Goal: Task Accomplishment & Management: Use online tool/utility

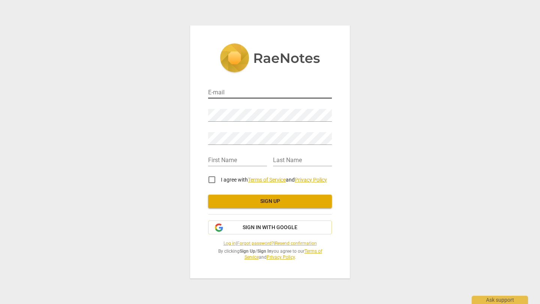
click at [292, 88] on input "email" at bounding box center [270, 93] width 124 height 11
type input "[PERSON_NAME][EMAIL_ADDRESS][DOMAIN_NAME]"
click at [235, 88] on input "email" at bounding box center [270, 93] width 124 height 11
click at [268, 88] on input "email" at bounding box center [270, 93] width 124 height 11
type input "[PERSON_NAME][EMAIL_ADDRESS][DOMAIN_NAME]"
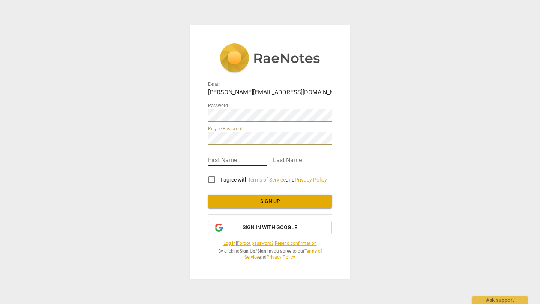
click at [233, 156] on input "text" at bounding box center [237, 161] width 59 height 11
type input "Sabrina"
click at [280, 156] on input "text" at bounding box center [302, 161] width 59 height 11
type input "Meherally"
click at [213, 174] on input "I agree with Terms of Service and Privacy Policy" at bounding box center [212, 180] width 18 height 18
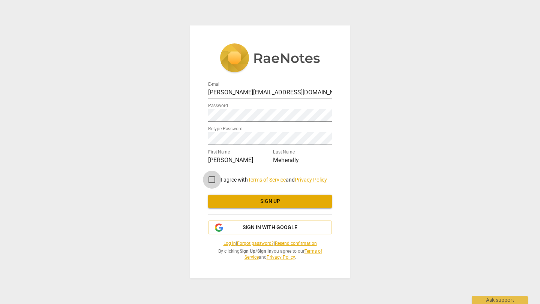
checkbox input "true"
click at [227, 199] on span "Sign up" at bounding box center [270, 201] width 112 height 7
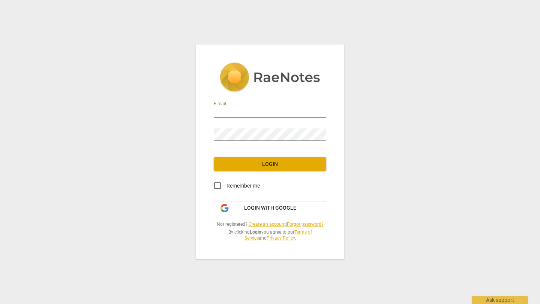
click at [289, 107] on input "email" at bounding box center [270, 112] width 112 height 11
type input "[PERSON_NAME][EMAIL_ADDRESS][DOMAIN_NAME]"
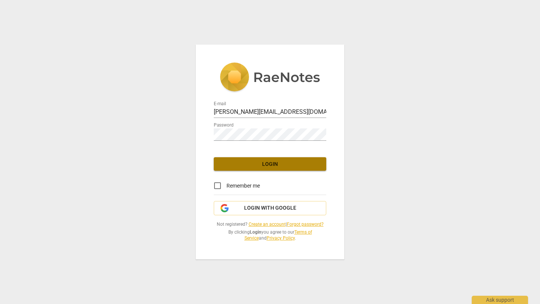
click at [278, 161] on span "Login" at bounding box center [270, 164] width 100 height 7
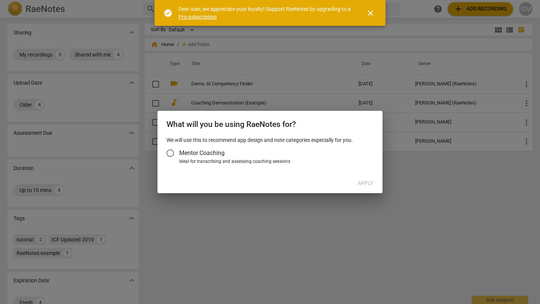
click at [371, 16] on span "close" at bounding box center [370, 13] width 9 height 9
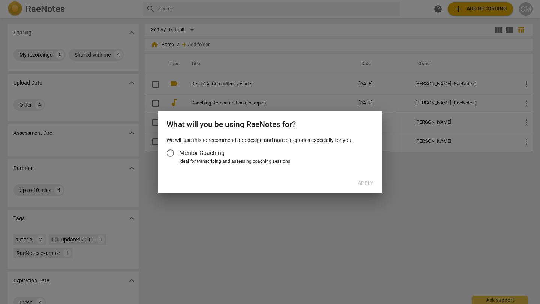
click at [225, 157] on span "Mentor Coaching" at bounding box center [201, 153] width 45 height 9
click at [179, 159] on input "Mentor Coaching" at bounding box center [170, 153] width 18 height 18
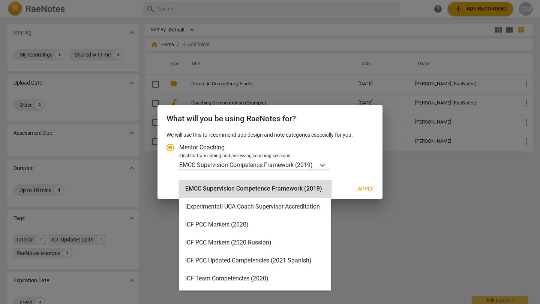
click at [315, 169] on input "Ideal for transcribing and assessing coaching sessions EMCC Supervision Compete…" at bounding box center [313, 165] width 1 height 7
click at [336, 157] on label "Mentor Coaching" at bounding box center [266, 148] width 210 height 18
click at [179, 157] on input "Mentor Coaching" at bounding box center [170, 148] width 18 height 18
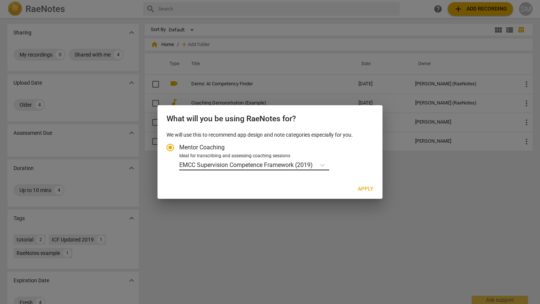
click at [238, 169] on p "EMCC Supervision Competence Framework (2019)" at bounding box center [245, 165] width 133 height 9
click at [0, 0] on input "Ideal for transcribing and assessing coaching sessions EMCC Supervision Compete…" at bounding box center [0, 0] width 0 height 0
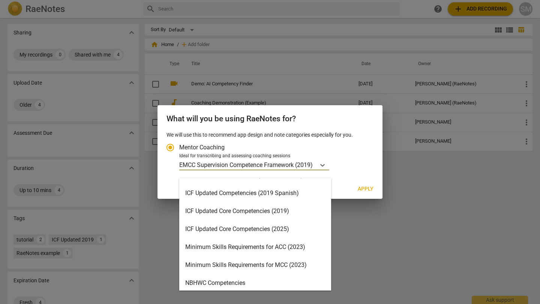
scroll to position [121, 0]
click at [235, 228] on div "ICF Updated Core Competencies (2025)" at bounding box center [255, 230] width 152 height 18
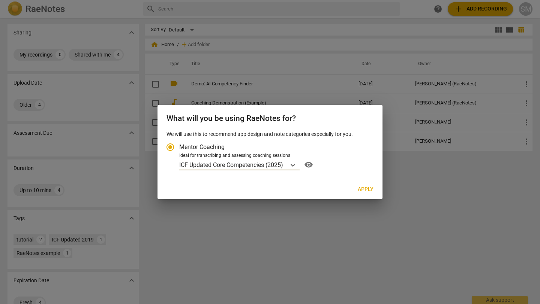
click at [358, 193] on span "Apply" at bounding box center [366, 189] width 16 height 7
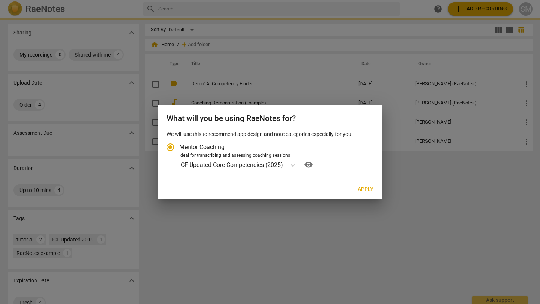
radio input "false"
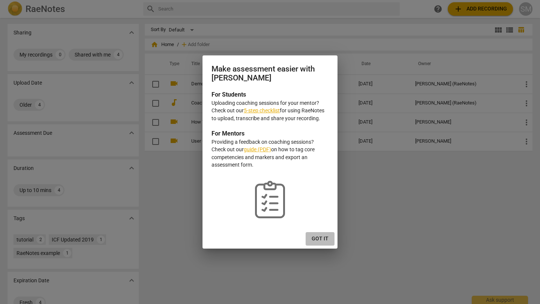
click at [316, 243] on span "Got it" at bounding box center [320, 238] width 17 height 7
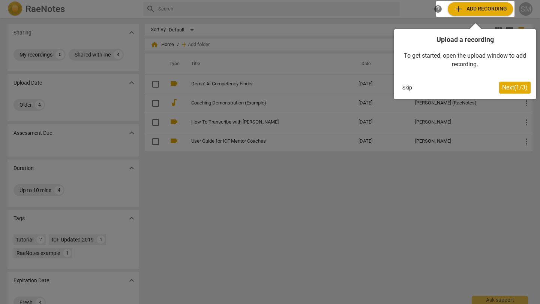
click at [473, 10] on div at bounding box center [475, 9] width 78 height 16
click at [508, 91] on span "Next ( 1 / 3 )" at bounding box center [514, 87] width 25 height 7
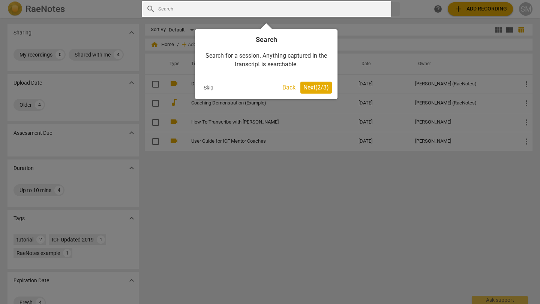
click at [312, 91] on span "Next ( 2 / 3 )" at bounding box center [315, 87] width 25 height 7
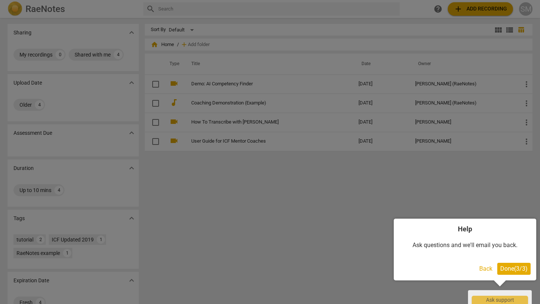
click at [505, 269] on span "Done ( 3 / 3 )" at bounding box center [513, 268] width 27 height 7
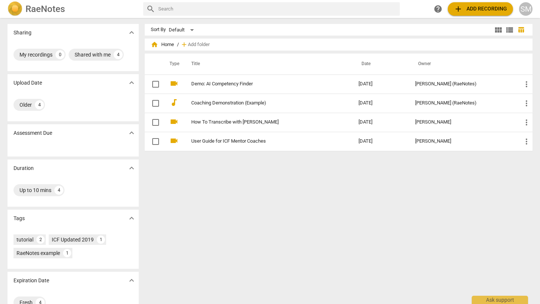
click at [472, 9] on span "add Add recording" at bounding box center [480, 8] width 53 height 9
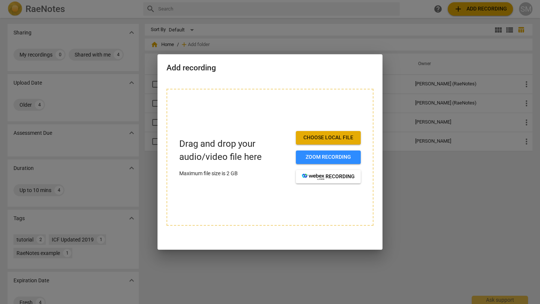
click at [331, 140] on span "Choose local file" at bounding box center [328, 137] width 53 height 7
click at [348, 136] on span "Choose local file" at bounding box center [328, 137] width 53 height 7
click at [302, 134] on span "Choose local file" at bounding box center [328, 137] width 53 height 7
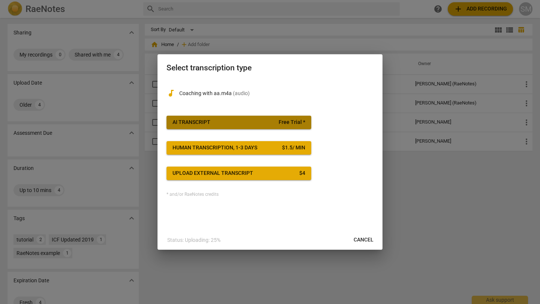
click at [287, 121] on span "Free Trial *" at bounding box center [292, 122] width 27 height 7
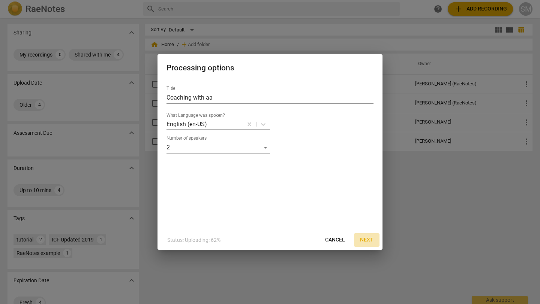
click at [365, 239] on span "Next" at bounding box center [366, 240] width 13 height 7
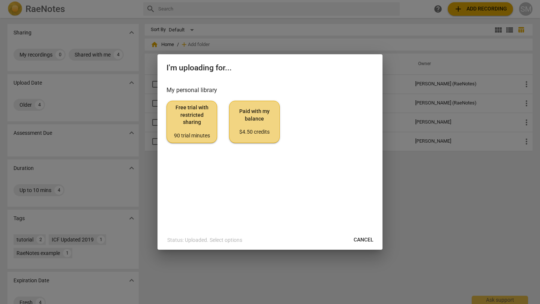
click at [191, 140] on div "90 trial minutes" at bounding box center [192, 135] width 38 height 7
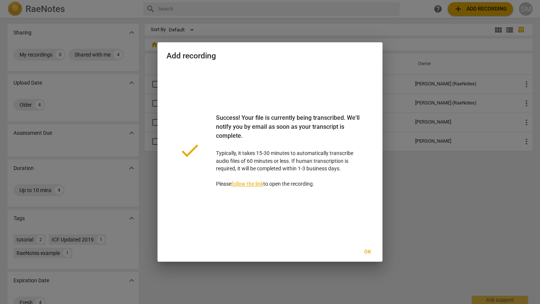
click at [263, 187] on link "follow the link" at bounding box center [247, 184] width 32 height 6
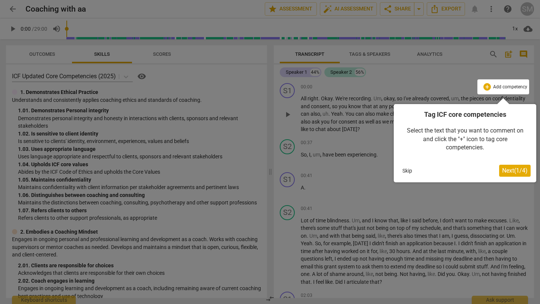
click at [510, 175] on button "Next ( 1 / 4 )" at bounding box center [514, 171] width 31 height 12
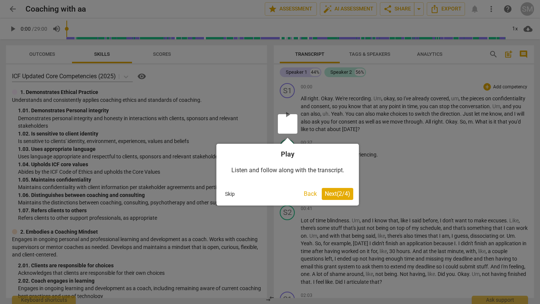
click at [329, 196] on span "Next ( 2 / 4 )" at bounding box center [337, 193] width 25 height 7
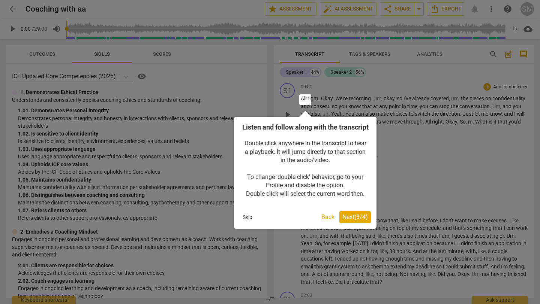
click at [353, 221] on span "Next ( 3 / 4 )" at bounding box center [354, 217] width 25 height 7
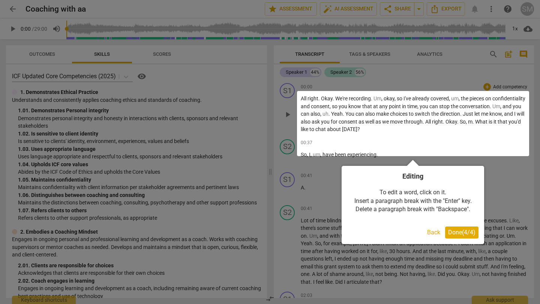
click at [450, 233] on span "Done ( 4 / 4 )" at bounding box center [461, 232] width 27 height 7
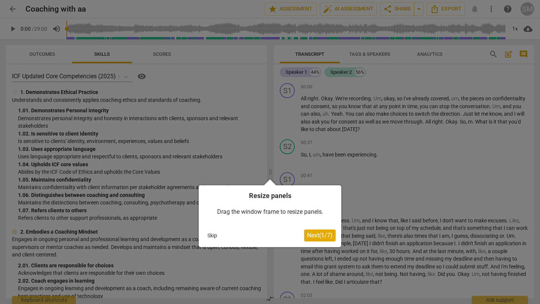
click at [315, 234] on span "Next ( 1 / 7 )" at bounding box center [319, 235] width 25 height 7
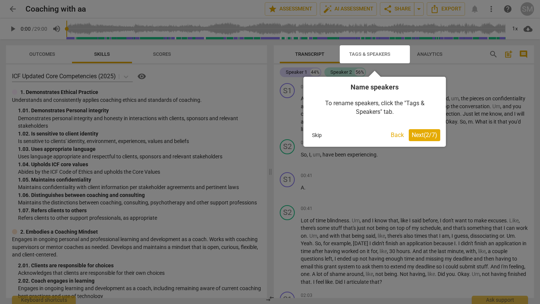
click at [419, 136] on span "Next ( 2 / 7 )" at bounding box center [424, 135] width 25 height 7
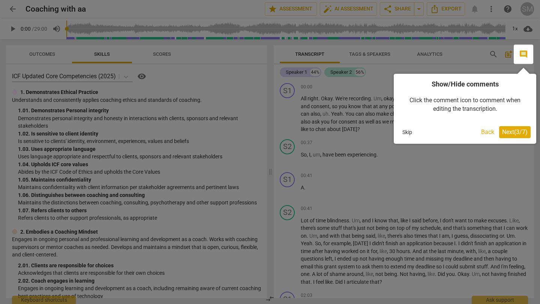
click at [518, 129] on span "Next ( 3 / 7 )" at bounding box center [514, 132] width 25 height 7
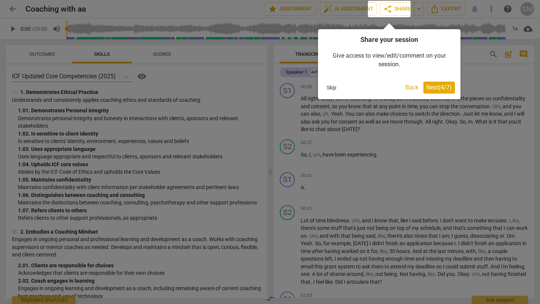
click at [432, 90] on span "Next ( 4 / 7 )" at bounding box center [438, 87] width 25 height 7
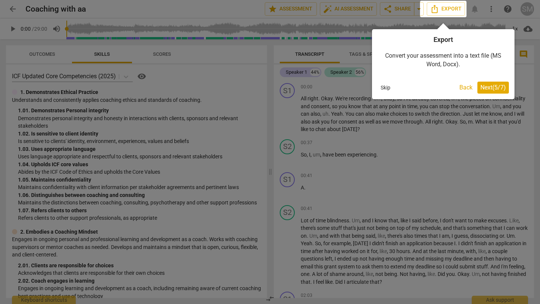
click at [489, 87] on span "Next ( 5 / 7 )" at bounding box center [492, 87] width 25 height 7
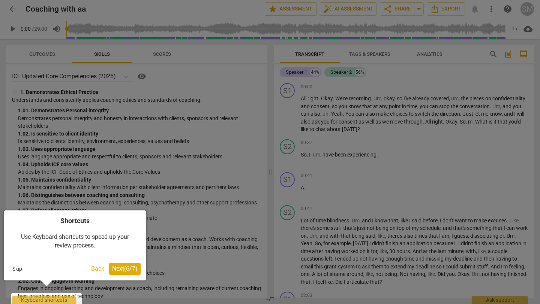
click at [120, 269] on span "Next ( 6 / 7 )" at bounding box center [124, 268] width 25 height 7
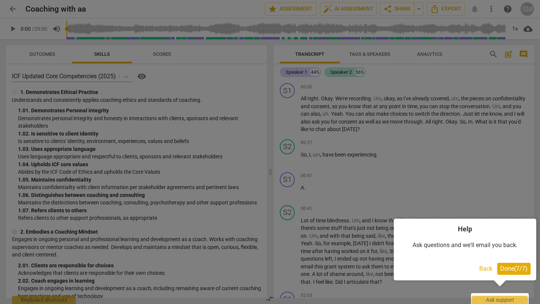
click at [522, 262] on div "Help Ask questions and we'll email you back. Back Done ( 7 / 7 )" at bounding box center [465, 250] width 142 height 62
click at [519, 266] on span "Done ( 7 / 7 )" at bounding box center [513, 268] width 27 height 7
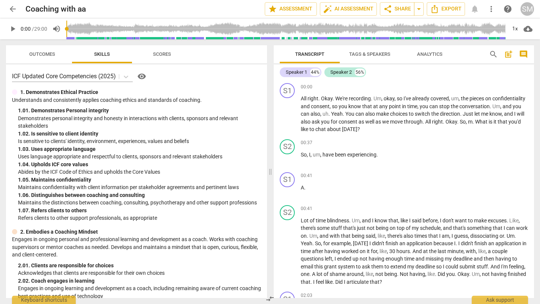
click at [388, 51] on span "Tags & Speakers" at bounding box center [369, 54] width 41 height 6
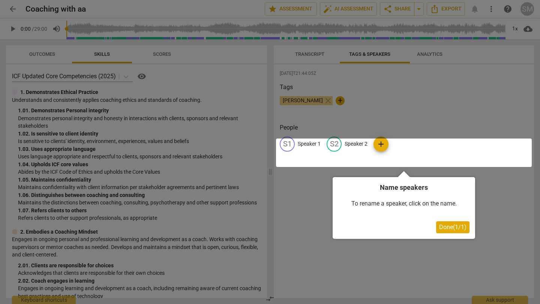
click at [304, 150] on div at bounding box center [404, 153] width 256 height 28
click at [458, 229] on span "Done ( 1 / 1 )" at bounding box center [452, 227] width 27 height 7
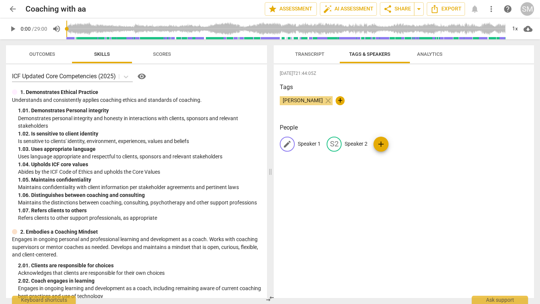
click at [304, 148] on p "Speaker 1" at bounding box center [309, 144] width 23 height 8
type input "Coach"
click at [411, 147] on p "Speaker 2" at bounding box center [404, 144] width 23 height 8
type input "Client"
click at [433, 203] on div "2025-09-20T21:44:05Z Tags Sabrina Meherally close + People CO Coach edit Client…" at bounding box center [404, 181] width 260 height 234
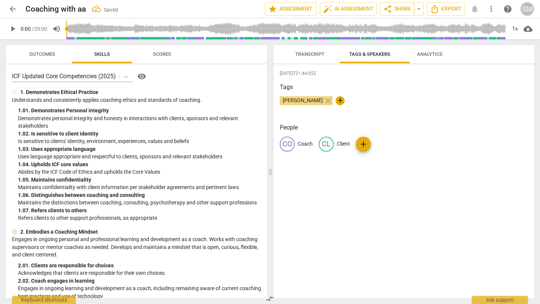
click at [310, 54] on span "Transcript" at bounding box center [309, 54] width 29 height 6
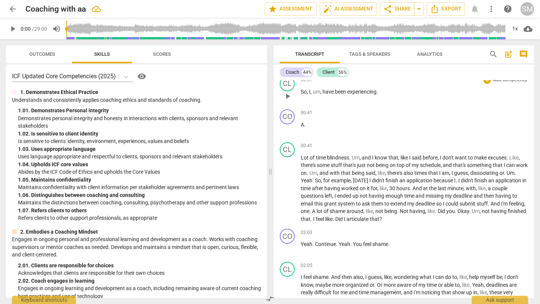
scroll to position [61, 0]
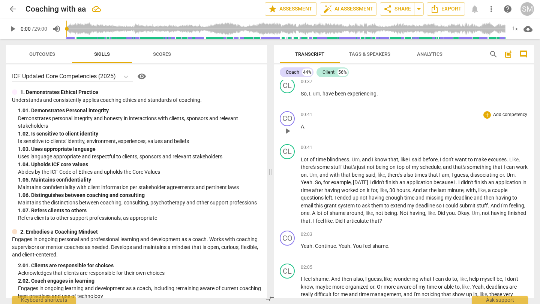
click at [433, 138] on div "00:41 + Add competency keyboard_arrow_right A ." at bounding box center [414, 124] width 227 height 27
click at [308, 118] on span "00:41" at bounding box center [307, 115] width 12 height 6
click at [474, 138] on div "00:41 + Add competency keyboard_arrow_right A ." at bounding box center [414, 124] width 227 height 27
click at [286, 126] on div "CO" at bounding box center [287, 118] width 15 height 15
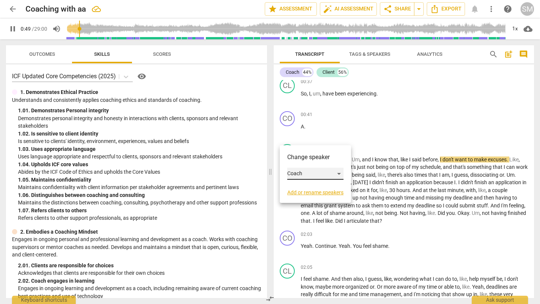
click at [310, 179] on div "Coach" at bounding box center [315, 174] width 56 height 12
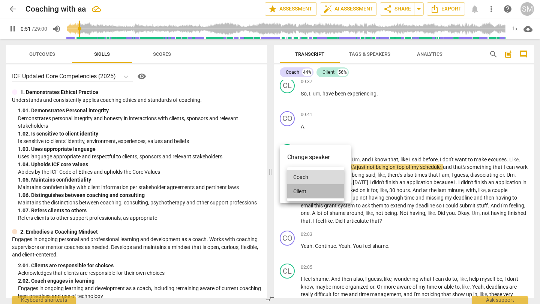
click at [309, 190] on li "Client" at bounding box center [315, 191] width 57 height 14
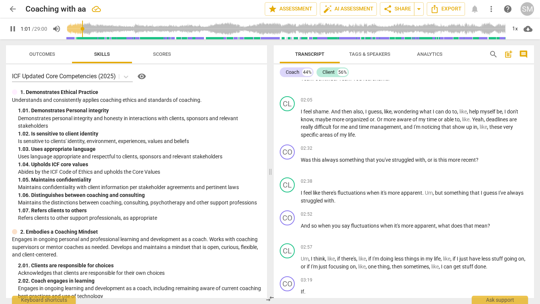
scroll to position [227, 0]
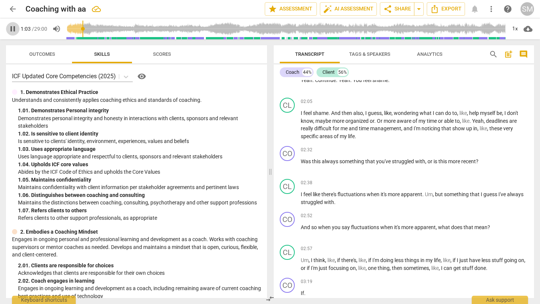
click at [13, 31] on span "pause" at bounding box center [12, 28] width 9 height 9
type input "64"
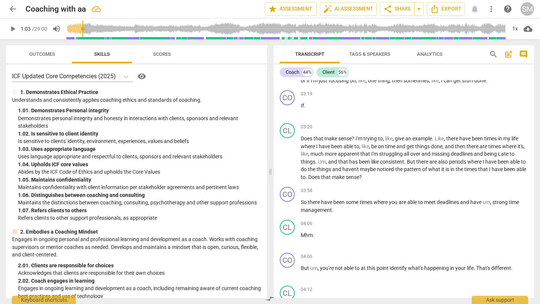
scroll to position [418, 0]
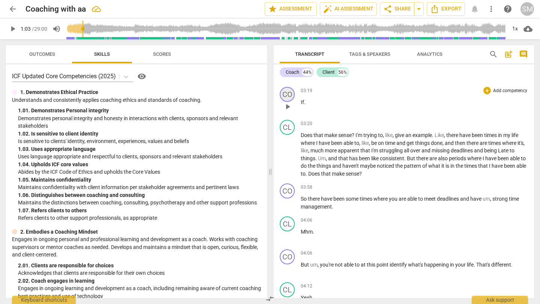
click at [289, 102] on div "CO" at bounding box center [287, 94] width 15 height 15
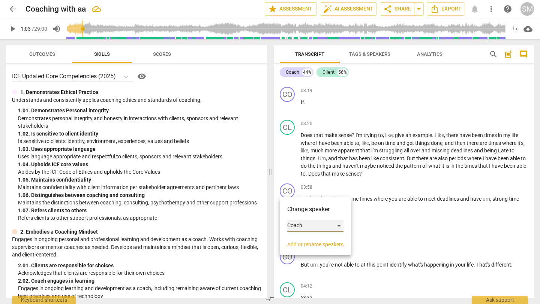
click at [300, 228] on div "Coach" at bounding box center [315, 226] width 56 height 12
click at [303, 244] on li "Client" at bounding box center [315, 243] width 57 height 14
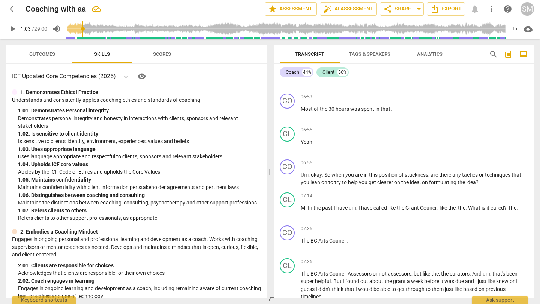
scroll to position [1188, 0]
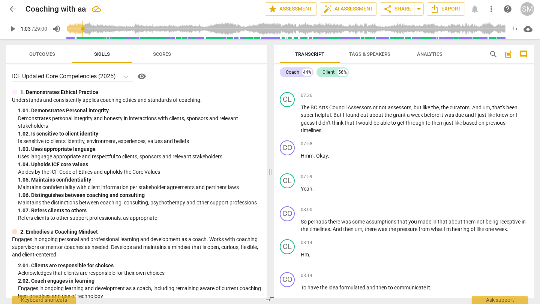
scroll to position [1343, 0]
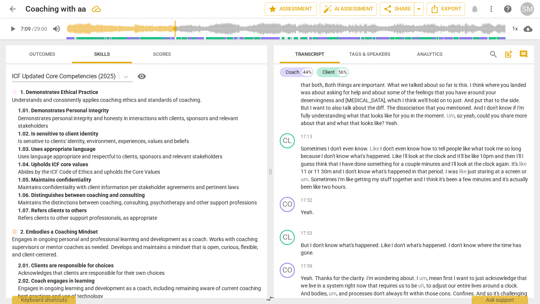
scroll to position [2629, 0]
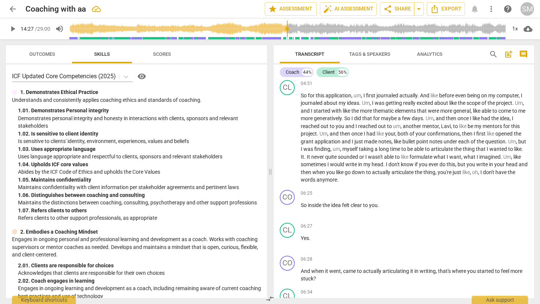
scroll to position [0, 0]
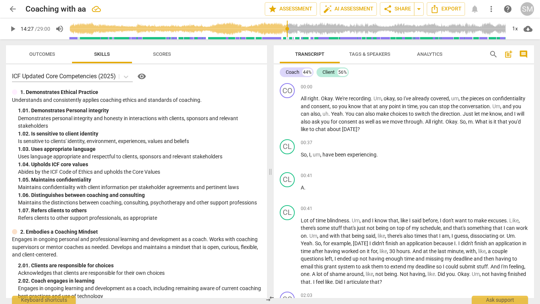
click at [376, 57] on span "Tags & Speakers" at bounding box center [369, 54] width 41 height 6
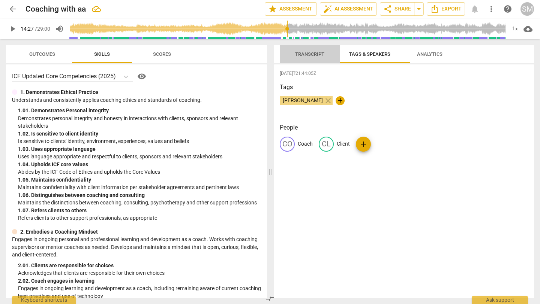
click at [311, 55] on span "Transcript" at bounding box center [309, 54] width 29 height 6
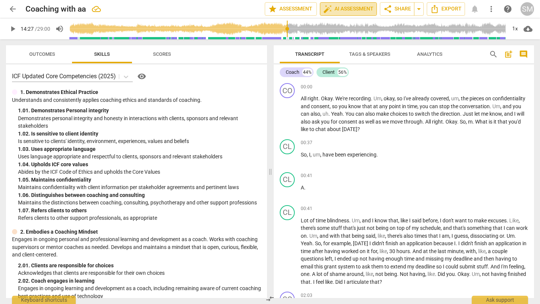
click at [345, 12] on span "auto_fix_high AI Assessment" at bounding box center [348, 8] width 50 height 9
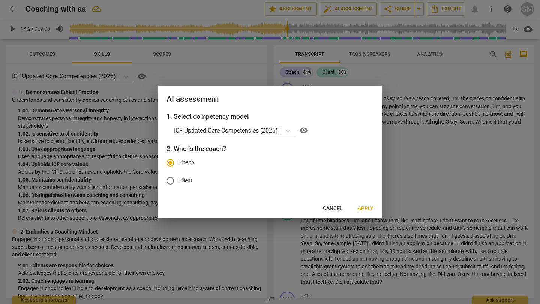
click at [369, 212] on span "Apply" at bounding box center [366, 208] width 16 height 7
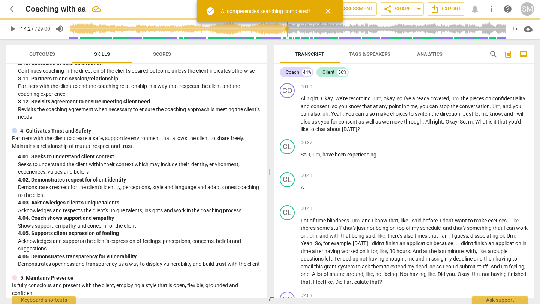
type input "867"
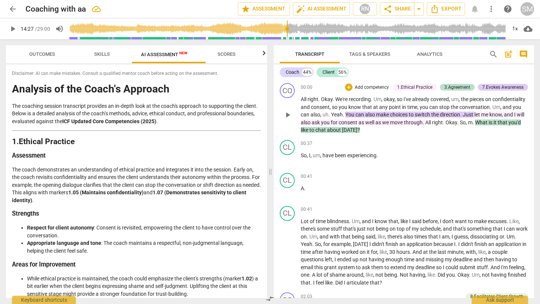
click at [357, 133] on span "[DATE]" at bounding box center [349, 130] width 15 height 6
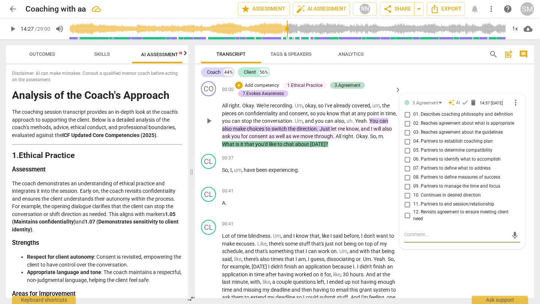
scroll to position [1, 0]
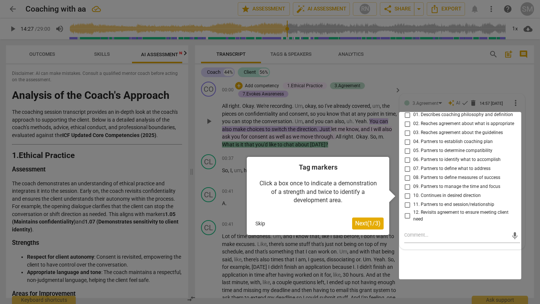
click at [360, 147] on div at bounding box center [270, 152] width 540 height 304
click at [359, 227] on span "Next ( 1 / 3 )" at bounding box center [367, 223] width 25 height 7
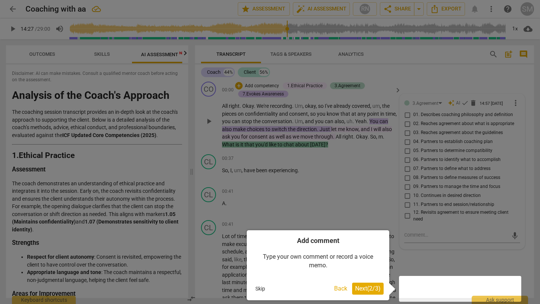
click at [368, 286] on span "Next ( 2 / 3 )" at bounding box center [367, 288] width 25 height 7
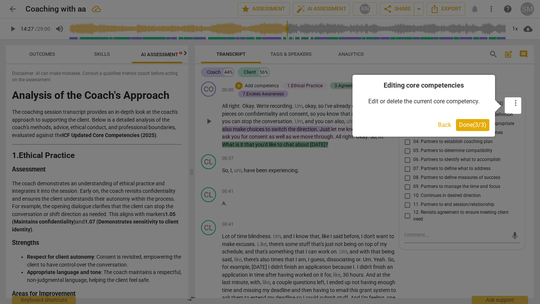
click at [474, 124] on span "Done ( 3 / 3 )" at bounding box center [472, 124] width 27 height 7
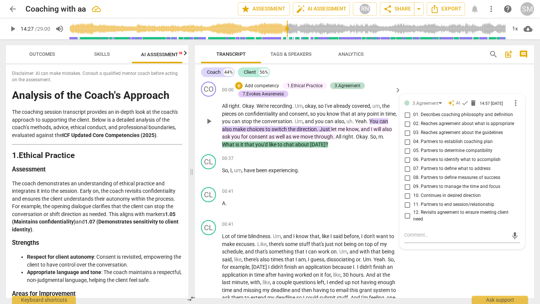
click at [406, 147] on input "04. Partners to establish coaching plan" at bounding box center [407, 142] width 12 height 9
checkbox input "true"
click at [407, 174] on input "07. Partners to define what to address" at bounding box center [407, 169] width 12 height 9
checkbox input "true"
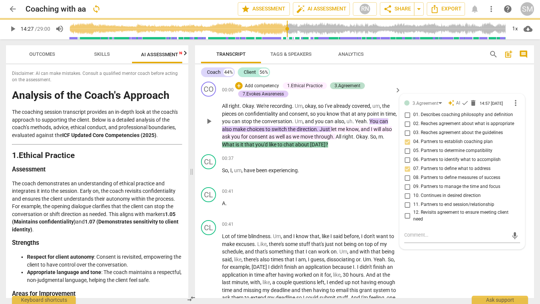
click at [406, 192] on input "09. Partners to manage the time and focus" at bounding box center [407, 187] width 12 height 9
checkbox input "true"
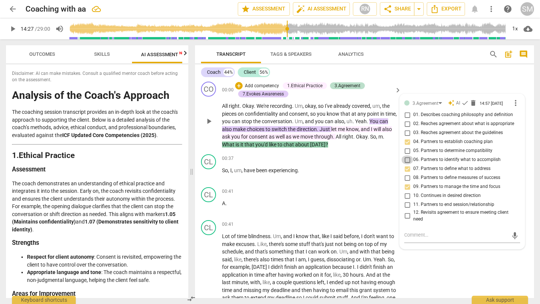
click at [407, 165] on input "06. Partners to identify what to accomplish" at bounding box center [407, 160] width 12 height 9
checkbox input "true"
click at [379, 124] on span "can" at bounding box center [383, 121] width 9 height 6
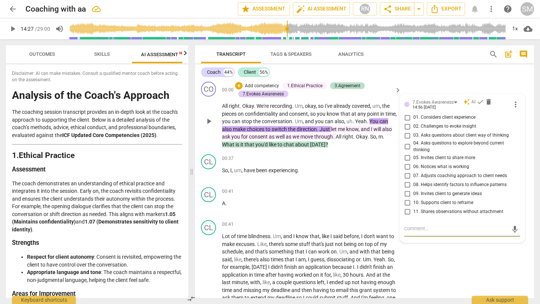
click at [405, 180] on input "07. Adjusts coaching approach to client needs" at bounding box center [407, 175] width 12 height 9
checkbox input "true"
click at [333, 140] on span "through" at bounding box center [323, 137] width 19 height 6
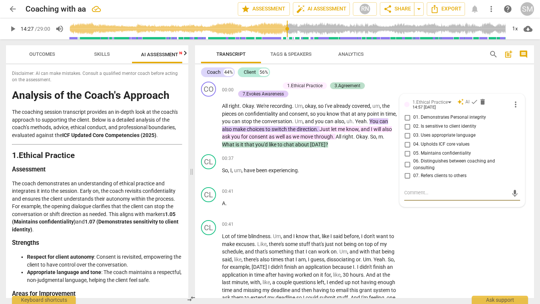
click at [279, 116] on span "confidentiality" at bounding box center [262, 114] width 34 height 6
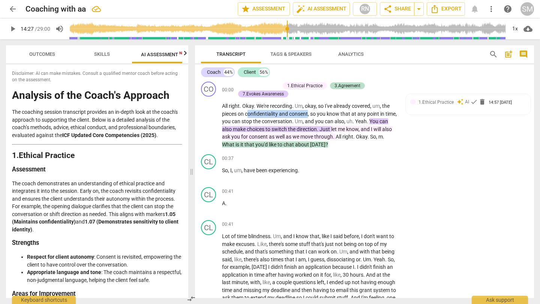
drag, startPoint x: 304, startPoint y: 115, endPoint x: 379, endPoint y: 116, distance: 74.2
click at [379, 116] on p "All right . Okay . We're recording . Um , okay , so I've already covered , um ,…" at bounding box center [309, 125] width 175 height 46
click at [279, 117] on span "confidentiality" at bounding box center [262, 114] width 34 height 6
drag, startPoint x: 305, startPoint y: 118, endPoint x: 355, endPoint y: 117, distance: 49.5
click at [355, 117] on p "All right . Okay . We're recording . Um , okay , so I've already covered , um ,…" at bounding box center [309, 125] width 175 height 46
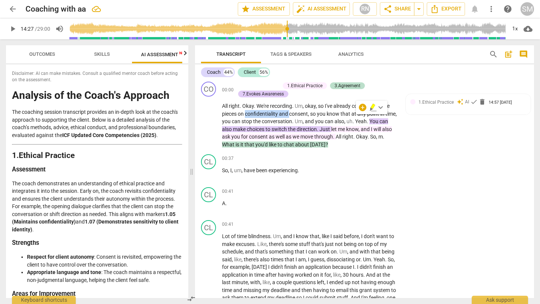
click at [289, 117] on span "and" at bounding box center [284, 114] width 10 height 6
click at [279, 115] on span "confidentiality" at bounding box center [262, 114] width 34 height 6
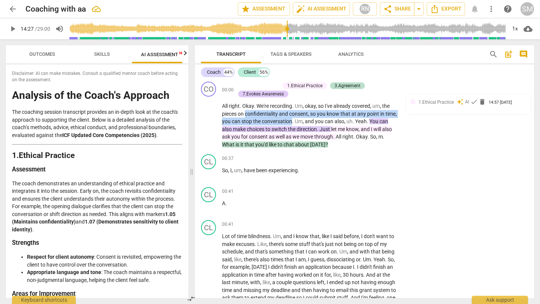
drag, startPoint x: 326, startPoint y: 115, endPoint x: 258, endPoint y: 135, distance: 71.3
click at [258, 135] on p "All right . Okay . We're recording . Um , okay , so I've already covered , um ,…" at bounding box center [309, 125] width 175 height 46
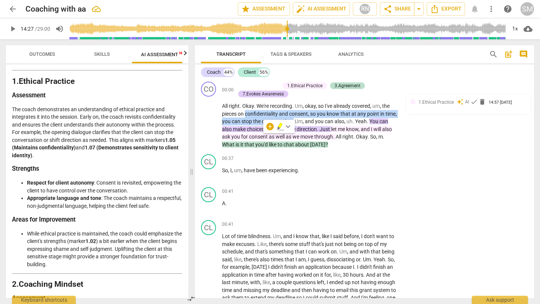
scroll to position [91, 0]
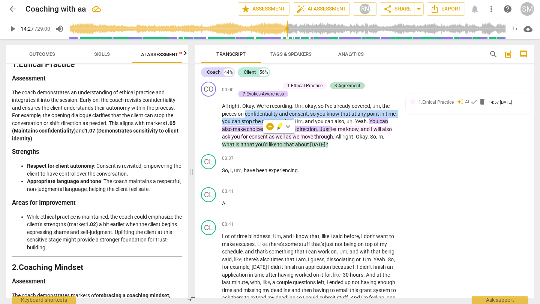
click at [288, 129] on span "keyboard_arrow_down" at bounding box center [287, 126] width 9 height 9
click at [267, 129] on div "+" at bounding box center [269, 126] width 7 height 7
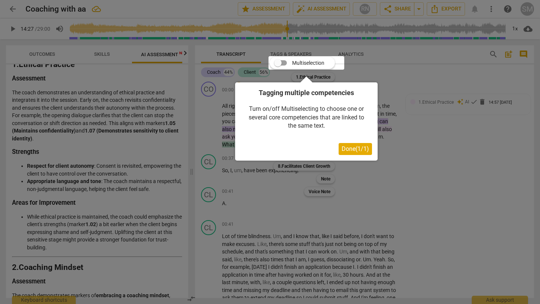
click at [323, 77] on div "Tagging multiple competencies Turn on/off Multiselecting to choose one or sever…" at bounding box center [306, 118] width 142 height 84
click at [346, 150] on span "Done ( 1 / 1 )" at bounding box center [355, 148] width 27 height 7
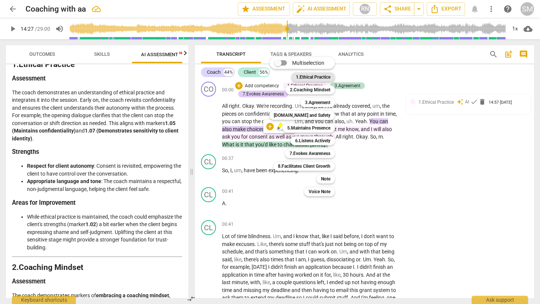
click at [325, 78] on b "1.Ethical Practice" at bounding box center [313, 77] width 34 height 9
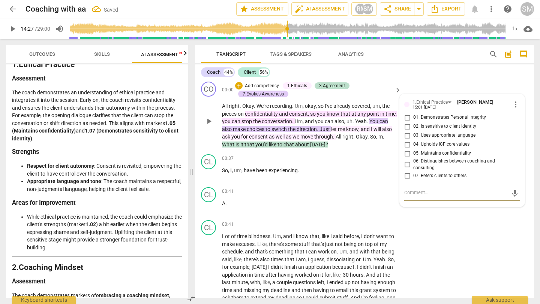
click at [407, 156] on input "05. Maintains confidentiality" at bounding box center [407, 153] width 12 height 9
checkbox input "true"
click at [346, 132] on span "me" at bounding box center [342, 129] width 8 height 6
click at [319, 181] on div "00:37 + Add competency keyboard_arrow_right So , I , um , have been experiencin…" at bounding box center [312, 167] width 180 height 27
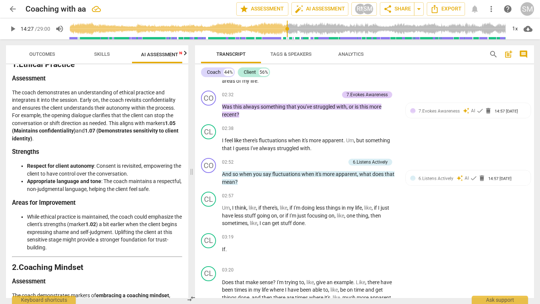
scroll to position [307, 0]
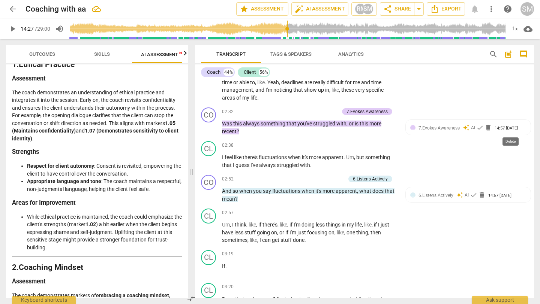
click at [504, 42] on span "delete" at bounding box center [499, 37] width 7 height 7
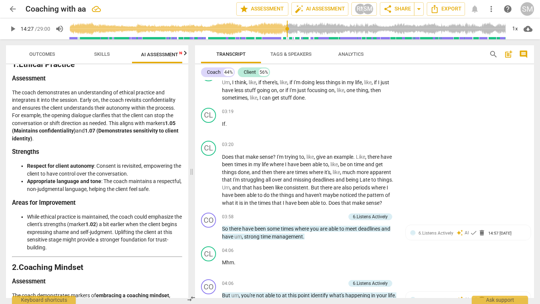
scroll to position [475, 0]
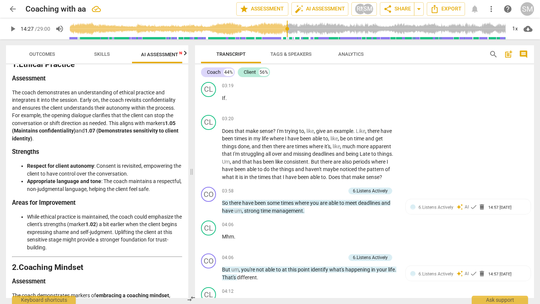
click at [488, 30] on div "14:57 [DATE]" at bounding box center [499, 27] width 23 height 5
click at [427, 51] on span "01. Considers client context to enhance understanding" at bounding box center [465, 44] width 104 height 13
click at [413, 49] on input "01. Considers client context to enhance understanding" at bounding box center [407, 44] width 12 height 9
checkbox input "true"
click at [427, 60] on span "02. Reflects to ensure clarity" at bounding box center [441, 56] width 57 height 7
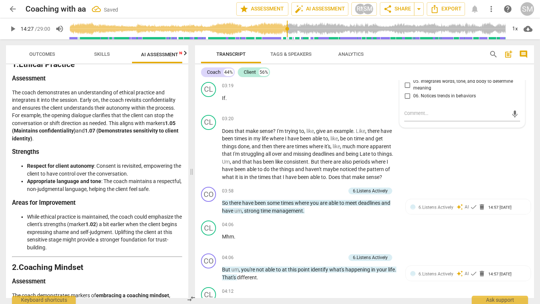
click at [413, 60] on input "02. Reflects to ensure clarity" at bounding box center [407, 55] width 12 height 9
checkbox input "true"
click at [427, 69] on span "03. Recognizes when there is more" at bounding box center [448, 65] width 70 height 7
click at [413, 69] on input "03. Recognizes when there is more" at bounding box center [407, 64] width 12 height 9
checkbox input "true"
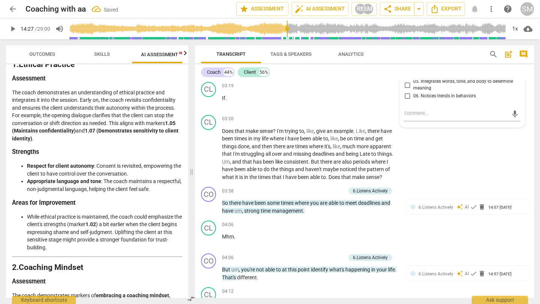
click at [436, 91] on span "05. Integrates words, tone, and body to determine meaning" at bounding box center [465, 84] width 104 height 13
click at [413, 90] on input "05. Integrates words, tone, and body to determine meaning" at bounding box center [407, 85] width 12 height 9
checkbox input "true"
click at [277, 67] on span "on" at bounding box center [274, 64] width 6 height 6
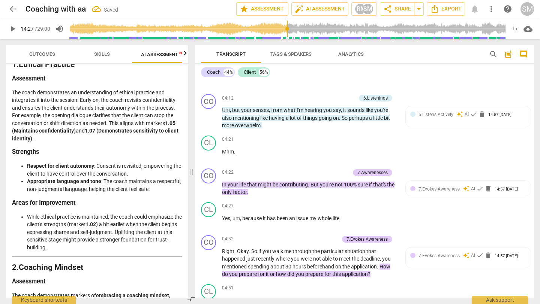
scroll to position [705, 0]
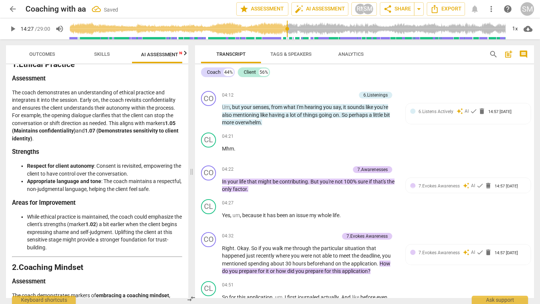
drag, startPoint x: 383, startPoint y: 156, endPoint x: 206, endPoint y: 145, distance: 177.7
click at [376, 144] on div "+" at bounding box center [373, 144] width 7 height 7
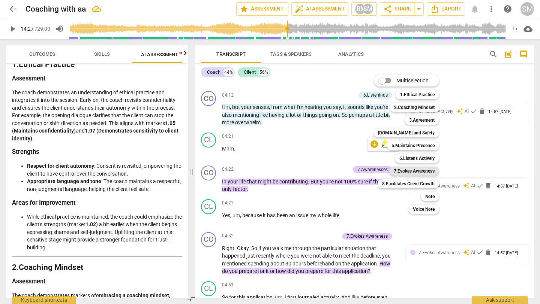
click at [423, 171] on b "7.Evokes Awareness" at bounding box center [414, 171] width 41 height 9
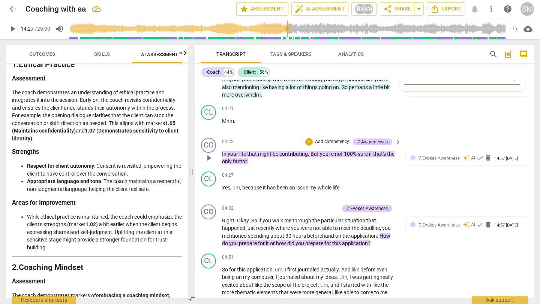
scroll to position [739, 0]
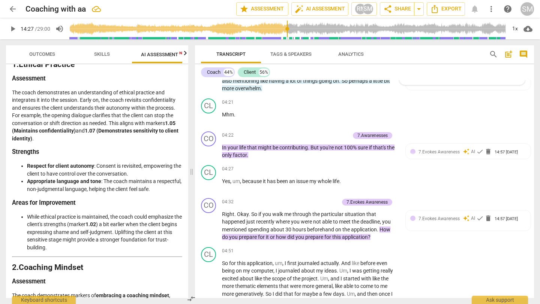
click at [374, 18] on p "But um , you're not able to at this point identify what's happening in your lif…" at bounding box center [309, 10] width 175 height 15
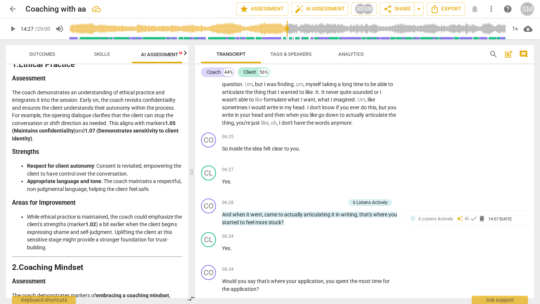
scroll to position [990, 0]
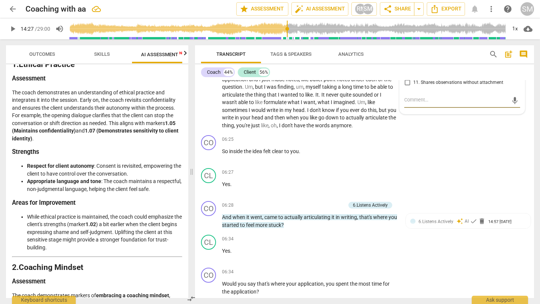
scroll to position [985, 0]
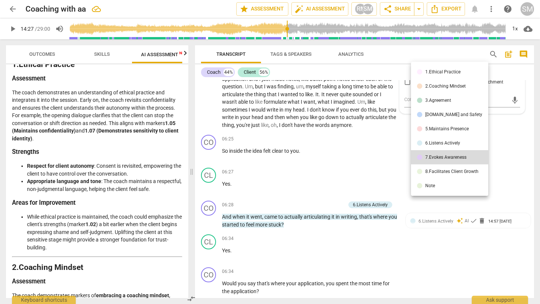
click at [466, 86] on div "2.Coaching Mindset" at bounding box center [445, 86] width 40 height 4
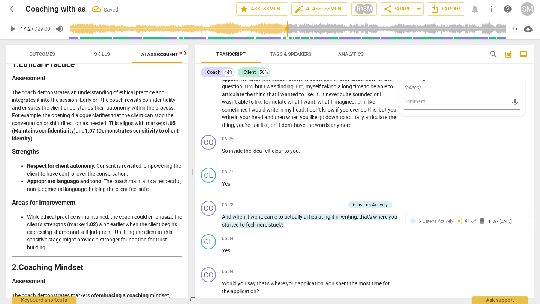
checkbox input "true"
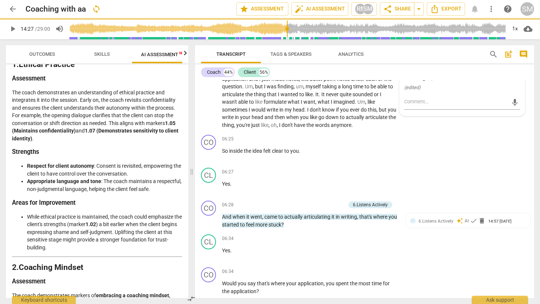
click at [441, 10] on span "03. Coach develops reflective practice" at bounding box center [451, 6] width 76 height 7
click at [413, 11] on input "03. Coach develops reflective practice" at bounding box center [407, 6] width 12 height 9
checkbox input "true"
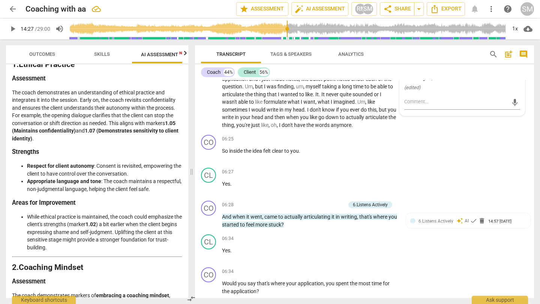
click at [444, 68] on span "09. Nurtures openness and curiosity" at bounding box center [449, 64] width 73 height 7
click at [413, 69] on input "09. Nurtures openness and curiosity" at bounding box center [407, 64] width 12 height 9
checkbox input "true"
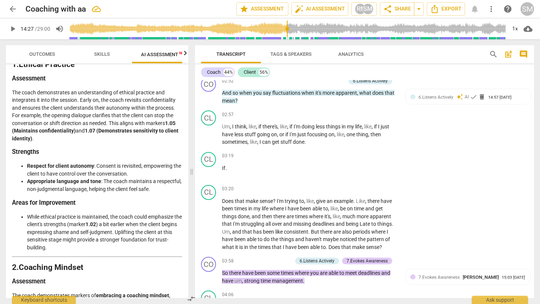
scroll to position [405, 0]
drag, startPoint x: 314, startPoint y: 146, endPoint x: 208, endPoint y: 140, distance: 106.3
click at [208, 41] on div "CO play_arrow pause 02:32 + Add competency 7.Evokes Awareness keyboard_arrow_ri…" at bounding box center [364, 24] width 339 height 34
click at [280, 136] on div "+" at bounding box center [279, 137] width 7 height 7
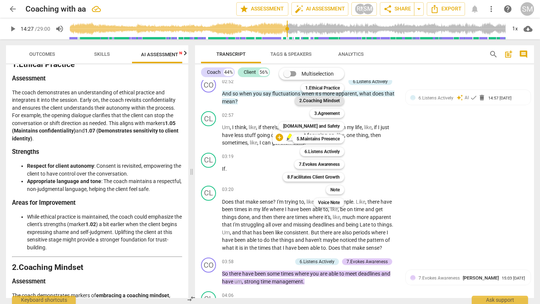
click at [314, 100] on b "2.Coaching Mindset" at bounding box center [319, 100] width 40 height 9
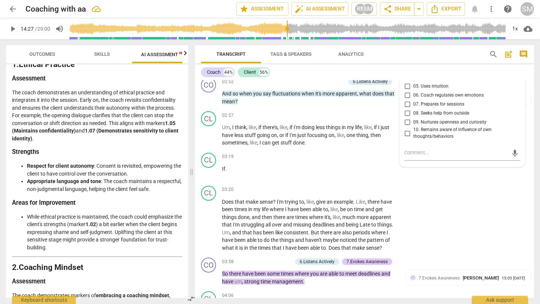
click at [369, 38] on p "Was this always something that you've struggled with , or is this more recent ?" at bounding box center [309, 29] width 175 height 15
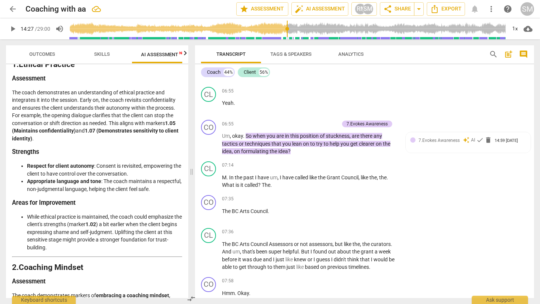
scroll to position [1333, 0]
drag, startPoint x: 354, startPoint y: 152, endPoint x: 223, endPoint y: 141, distance: 130.9
click at [356, 141] on div "+" at bounding box center [355, 141] width 7 height 7
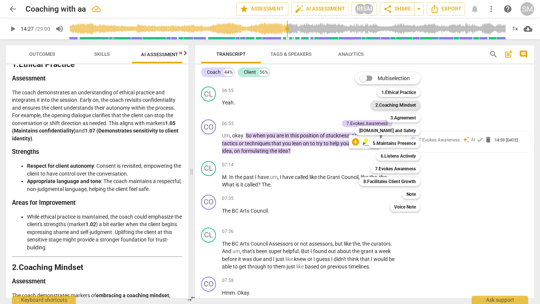
click at [412, 105] on b "2.Coaching Mindset" at bounding box center [395, 105] width 40 height 9
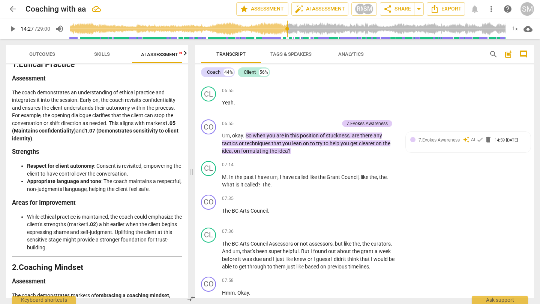
checkbox input "true"
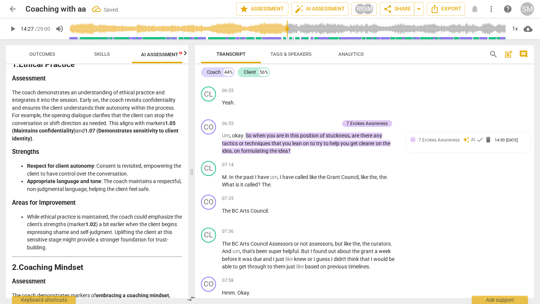
checkbox input "true"
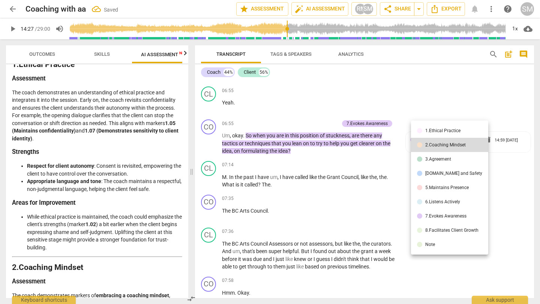
click at [339, 157] on div at bounding box center [270, 152] width 540 height 304
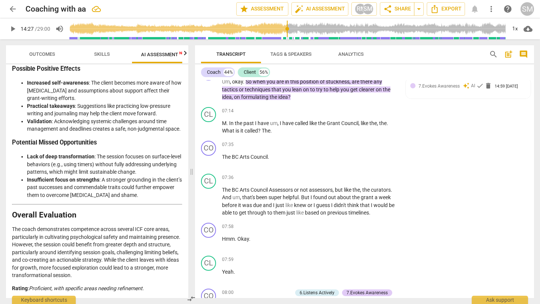
scroll to position [2633, 0]
click at [447, 73] on div "Coach 44% Client 56%" at bounding box center [364, 72] width 327 height 13
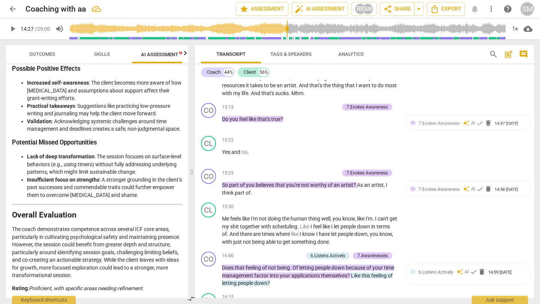
scroll to position [2628, 0]
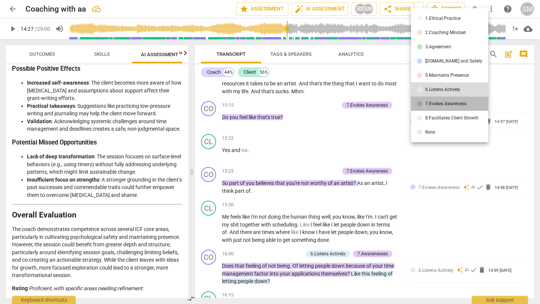
click at [442, 106] on div "7.Evokes Awareness" at bounding box center [445, 104] width 41 height 4
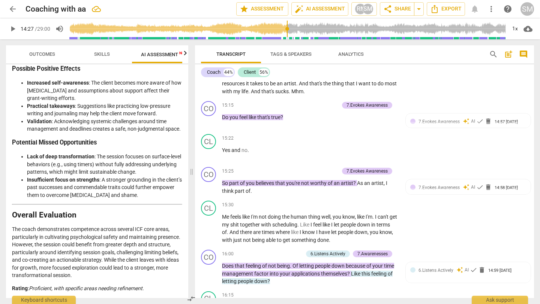
checkbox input "true"
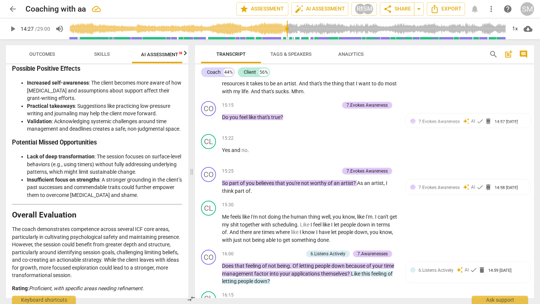
checkbox input "true"
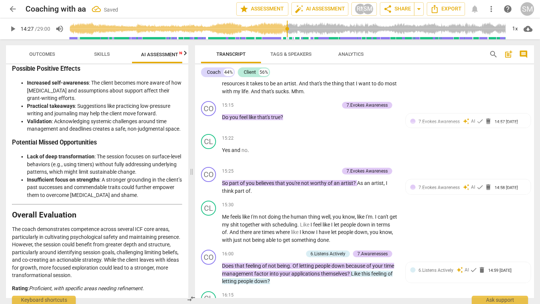
checkbox input "true"
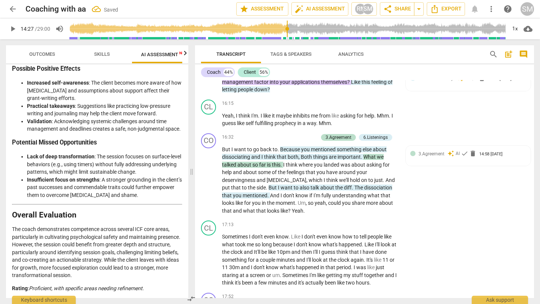
scroll to position [2820, 0]
drag, startPoint x: 336, startPoint y: 128, endPoint x: 236, endPoint y: 127, distance: 100.1
click at [354, 121] on div "+" at bounding box center [354, 118] width 7 height 7
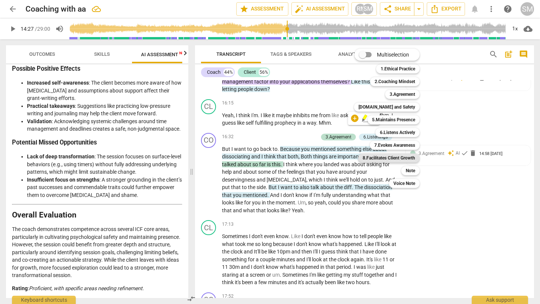
click at [404, 156] on b "8.Facilitates Client Growth" at bounding box center [389, 158] width 52 height 9
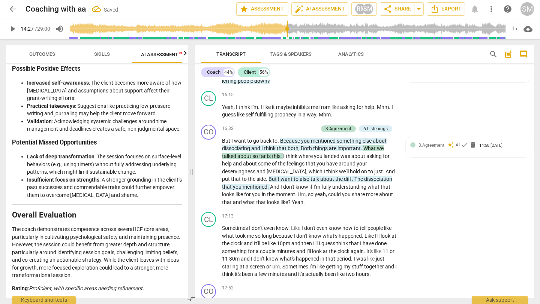
scroll to position [2843, 0]
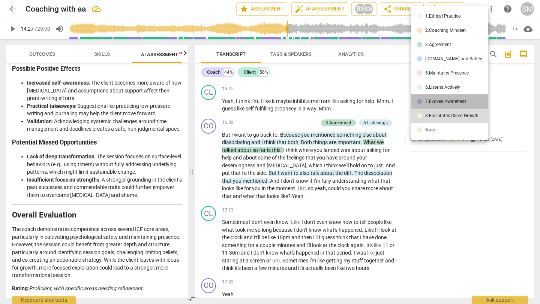
click at [448, 99] on li "7.Evokes Awareness" at bounding box center [449, 101] width 77 height 14
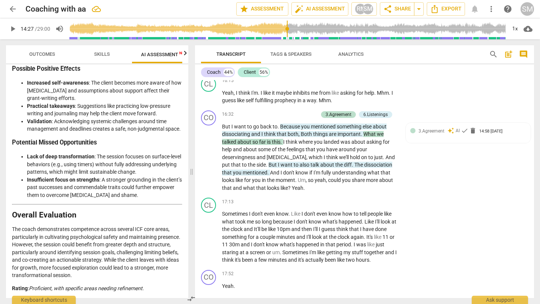
checkbox input "true"
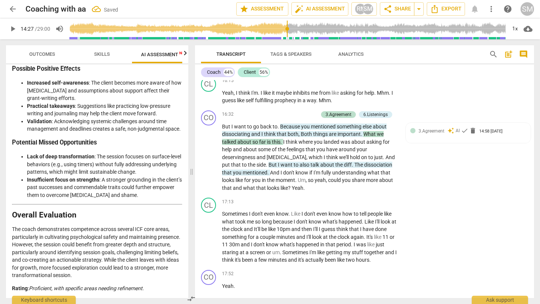
checkbox input "true"
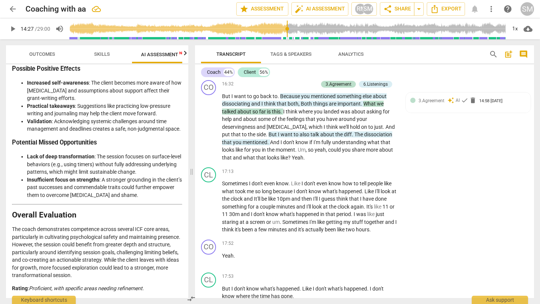
scroll to position [2874, 0]
drag, startPoint x: 324, startPoint y: 93, endPoint x: 350, endPoint y: 97, distance: 26.1
drag, startPoint x: 279, startPoint y: 93, endPoint x: 394, endPoint y: 93, distance: 115.1
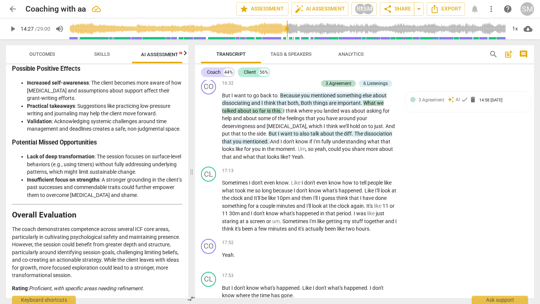
drag, startPoint x: 281, startPoint y: 93, endPoint x: 382, endPoint y: 92, distance: 101.6
click at [401, 82] on div "+" at bounding box center [399, 83] width 7 height 7
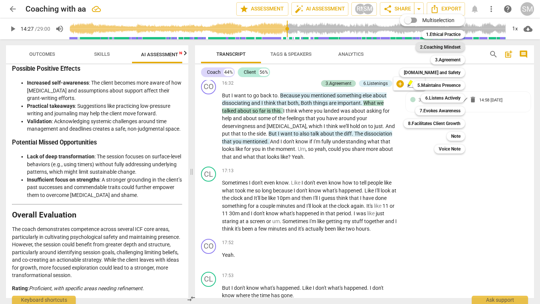
click at [444, 46] on b "2.Coaching Mindset" at bounding box center [440, 47] width 40 height 9
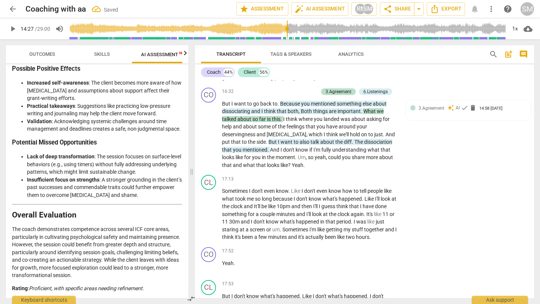
scroll to position [2878, 0]
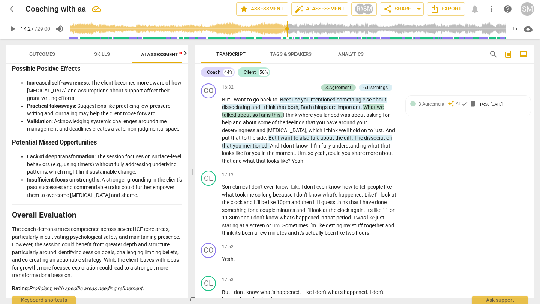
checkbox input "true"
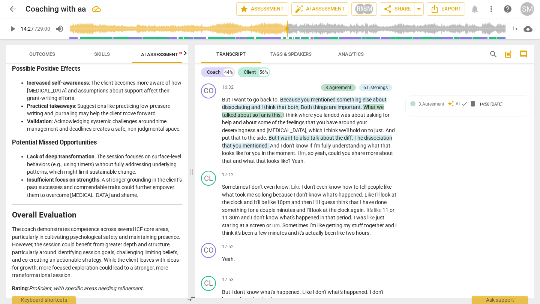
checkbox input "true"
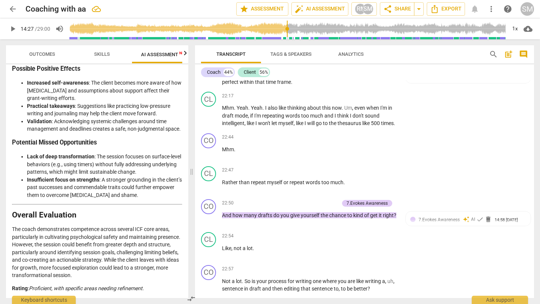
scroll to position [3789, 0]
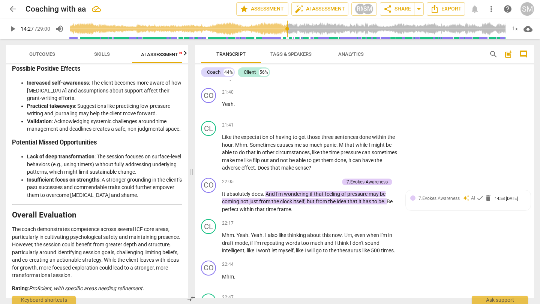
drag, startPoint x: 247, startPoint y: 175, endPoint x: 328, endPoint y: 264, distance: 120.2
click at [340, 256] on div "+" at bounding box center [339, 253] width 7 height 7
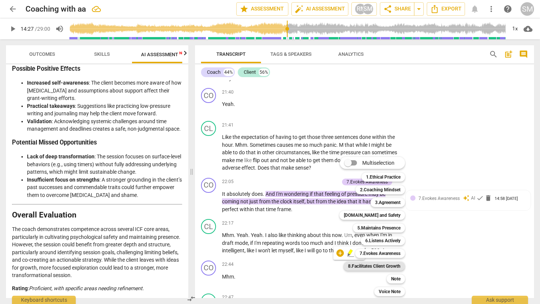
click at [394, 266] on b "8.Facilitates Client Growth" at bounding box center [374, 266] width 52 height 9
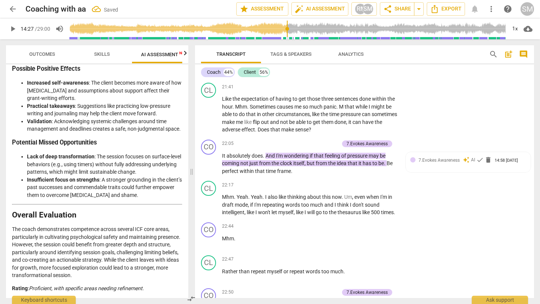
scroll to position [3830, 0]
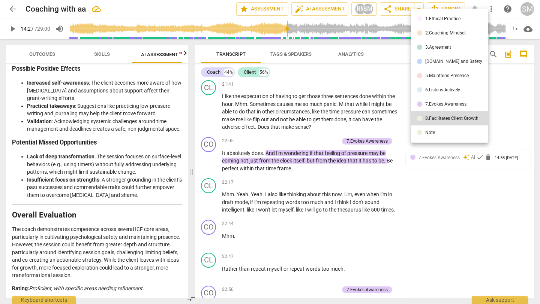
click at [462, 106] on div "7.Evokes Awareness" at bounding box center [445, 104] width 41 height 4
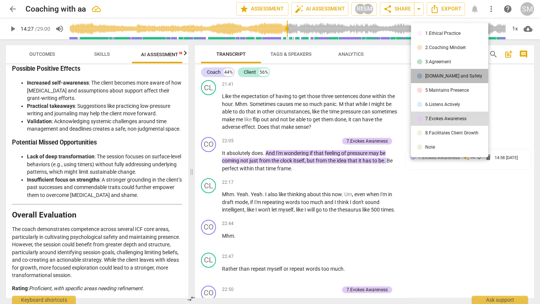
click at [454, 73] on li "[DOMAIN_NAME] and Safety" at bounding box center [449, 76] width 77 height 14
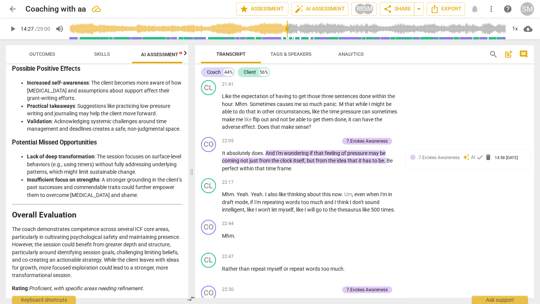
checkbox input "true"
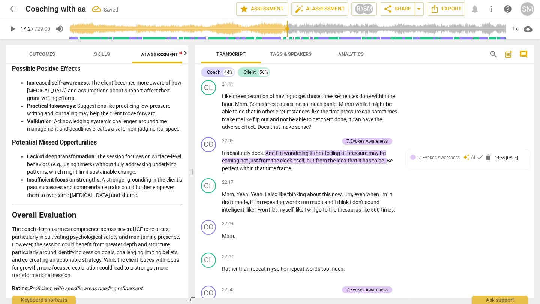
checkbox input "true"
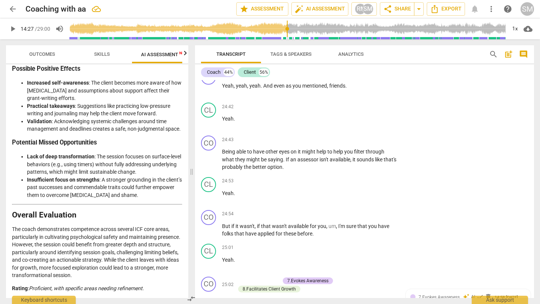
scroll to position [4515, 0]
drag, startPoint x: 351, startPoint y: 229, endPoint x: 328, endPoint y: 214, distance: 27.7
click at [282, 222] on div "+" at bounding box center [281, 221] width 7 height 7
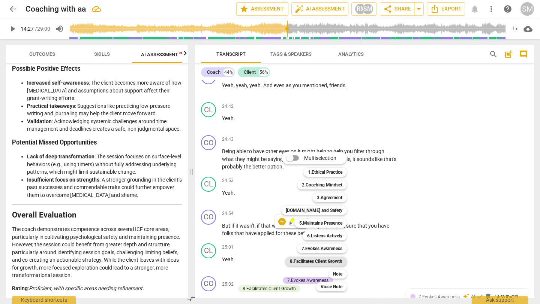
click at [337, 265] on b "8.Facilitates Client Growth" at bounding box center [316, 261] width 52 height 9
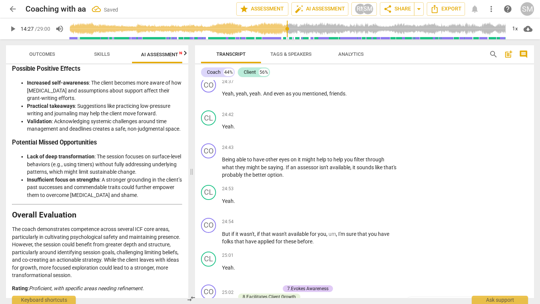
scroll to position [4635, 0]
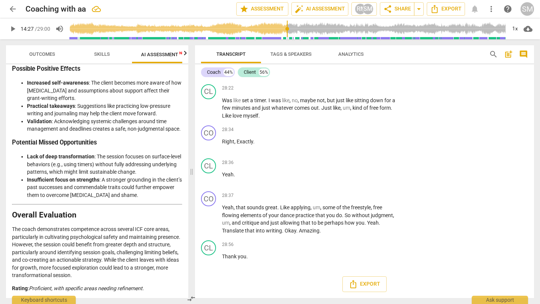
scroll to position [6553, 0]
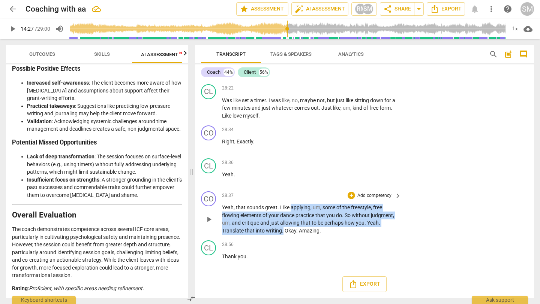
drag, startPoint x: 307, startPoint y: 192, endPoint x: 256, endPoint y: 227, distance: 62.1
click at [256, 227] on p "Yeah , that sounds great . Like applying , um , some of the freestyle , free fl…" at bounding box center [309, 219] width 175 height 31
click at [265, 220] on div "+" at bounding box center [264, 220] width 7 height 7
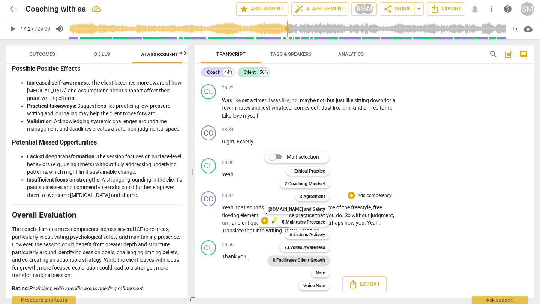
click at [323, 260] on b "8.Facilitates Client Growth" at bounding box center [299, 260] width 52 height 9
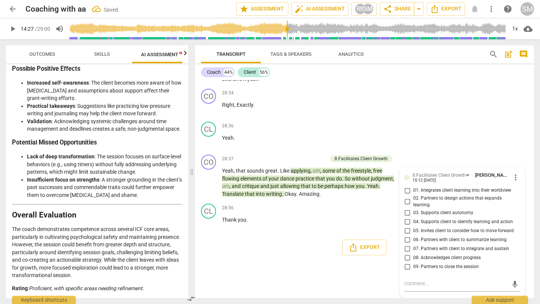
scroll to position [6614, 0]
click at [439, 228] on span "05. Invites client to consider how to move forward" at bounding box center [463, 231] width 100 height 7
click at [413, 226] on input "05. Invites client to consider how to move forward" at bounding box center [407, 230] width 12 height 9
checkbox input "true"
click at [465, 246] on span "07. Partners with client to integrate and sustain" at bounding box center [461, 249] width 96 height 7
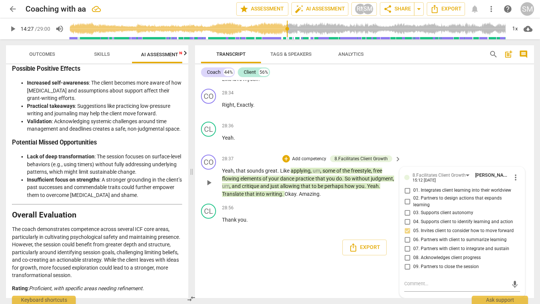
click at [413, 244] on input "07. Partners with client to integrate and sustain" at bounding box center [407, 248] width 12 height 9
checkbox input "true"
click at [465, 237] on span "06. Partners with client to summarize learning" at bounding box center [459, 240] width 93 height 7
click at [413, 235] on input "06. Partners with client to summarize learning" at bounding box center [407, 239] width 12 height 9
checkbox input "true"
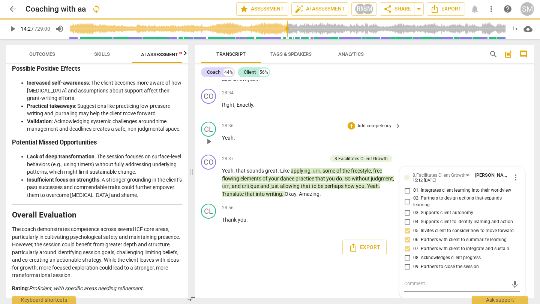
click at [480, 119] on div "CL play_arrow pause 28:36 + Add competency keyboard_arrow_right Yeah ." at bounding box center [364, 135] width 339 height 33
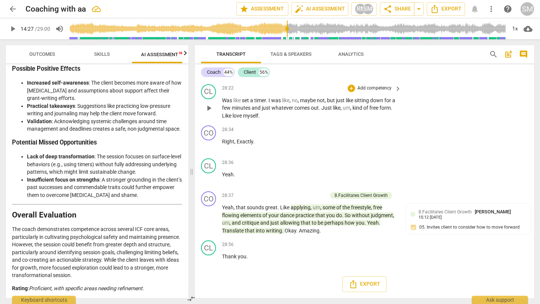
scroll to position [6245, 0]
drag, startPoint x: 220, startPoint y: 125, endPoint x: 279, endPoint y: 167, distance: 73.1
drag, startPoint x: 398, startPoint y: 172, endPoint x: 220, endPoint y: 128, distance: 183.3
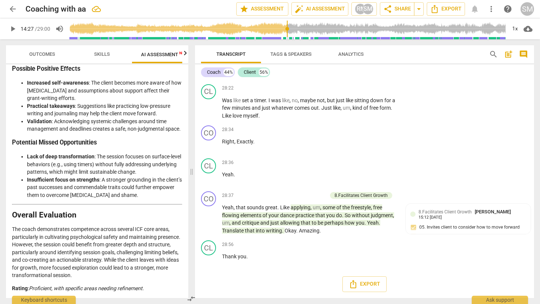
drag, startPoint x: 390, startPoint y: 174, endPoint x: 243, endPoint y: 118, distance: 157.5
drag, startPoint x: 394, startPoint y: 173, endPoint x: 249, endPoint y: 121, distance: 154.8
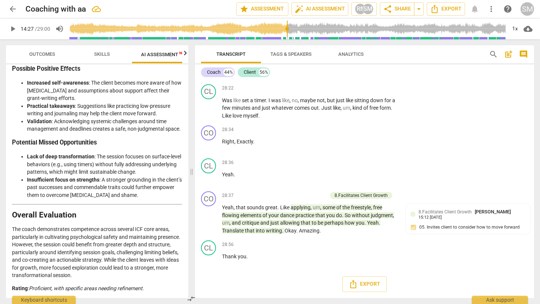
drag, startPoint x: 221, startPoint y: 124, endPoint x: 389, endPoint y: 175, distance: 176.0
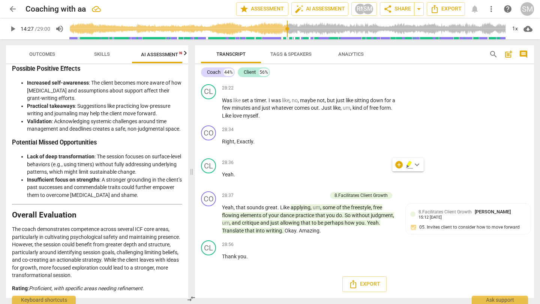
drag, startPoint x: 391, startPoint y: 174, endPoint x: 220, endPoint y: 120, distance: 179.8
click at [401, 165] on div "+" at bounding box center [398, 164] width 7 height 7
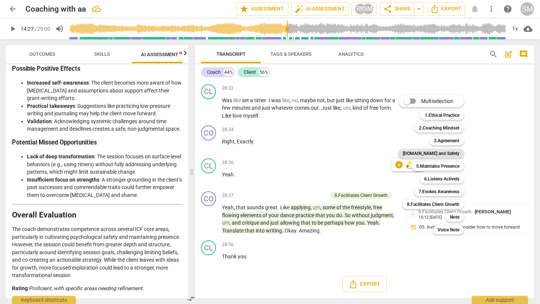
click at [454, 155] on b "[DOMAIN_NAME] and Safety" at bounding box center [431, 153] width 57 height 9
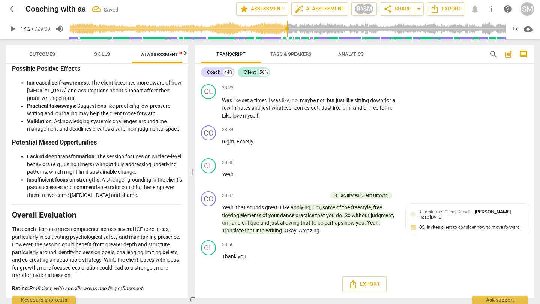
checkbox input "true"
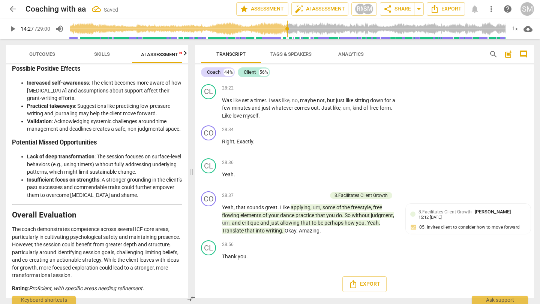
checkbox input "true"
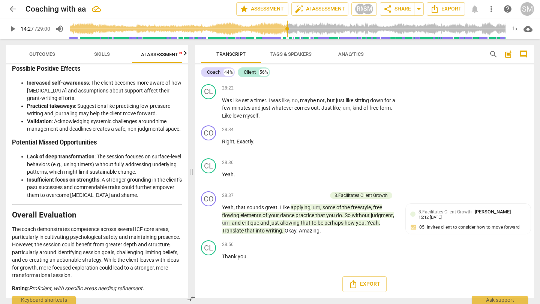
scroll to position [6246, 0]
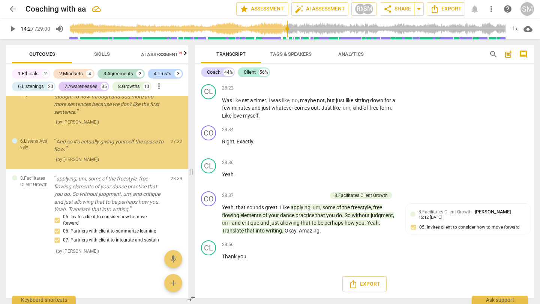
scroll to position [4349, 0]
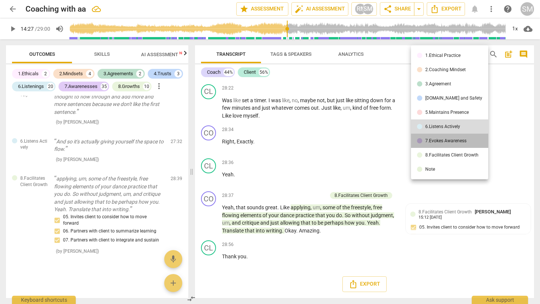
click at [452, 143] on div "7.Evokes Awareness" at bounding box center [445, 141] width 41 height 4
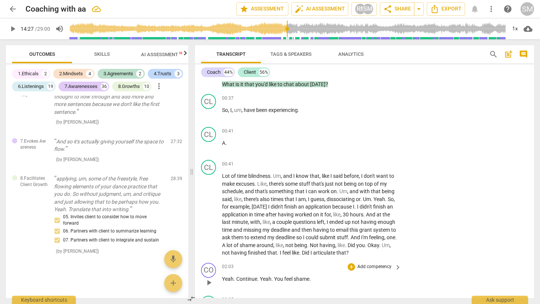
scroll to position [0, 0]
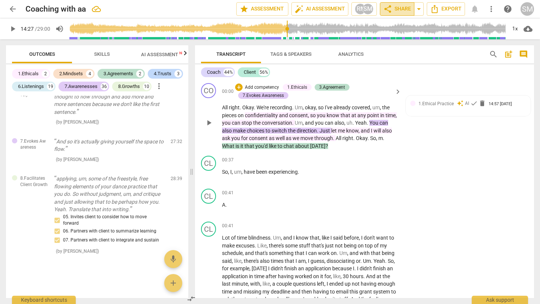
click at [395, 9] on span "share Share" at bounding box center [397, 8] width 28 height 9
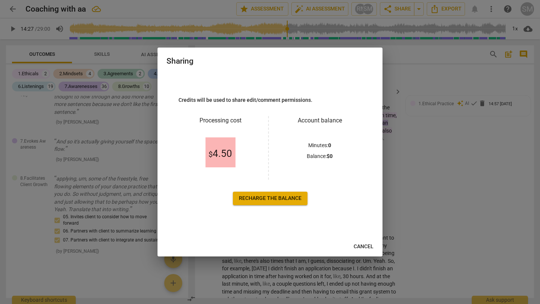
click at [366, 246] on span "Cancel" at bounding box center [364, 246] width 20 height 7
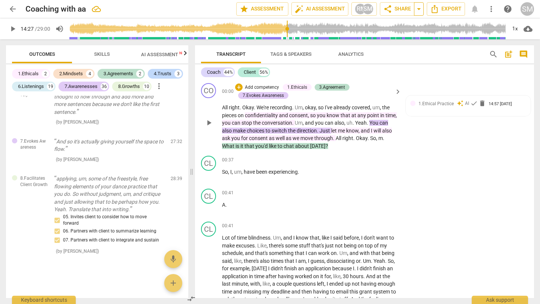
click at [415, 11] on span "arrow_drop_down" at bounding box center [418, 8] width 9 height 9
click at [391, 10] on span "share Share" at bounding box center [397, 8] width 28 height 9
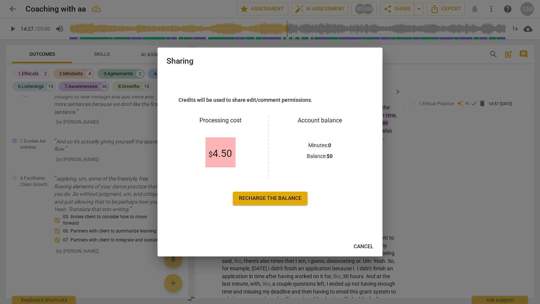
click at [273, 202] on span "Recharge the balance" at bounding box center [270, 198] width 63 height 7
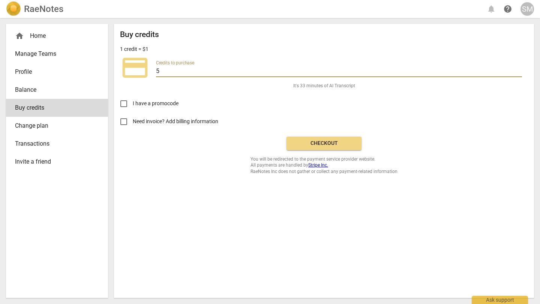
drag, startPoint x: 244, startPoint y: 79, endPoint x: 154, endPoint y: 72, distance: 89.8
click at [154, 72] on div "credit_card Credits to purchase 5" at bounding box center [324, 68] width 408 height 30
type input "4"
click at [224, 87] on div "Buy credits 1 credit = $1 credit_card Credits to purchase 4 It's 26 minutes of …" at bounding box center [324, 102] width 408 height 145
click at [317, 147] on span "Checkout" at bounding box center [323, 143] width 63 height 7
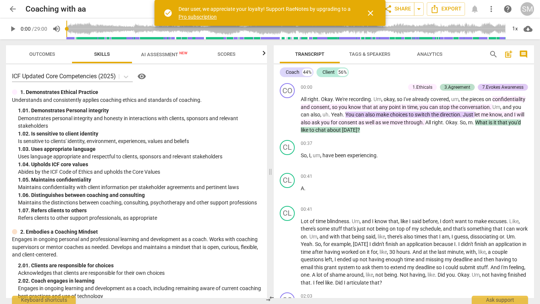
click at [372, 16] on span "close" at bounding box center [370, 13] width 9 height 9
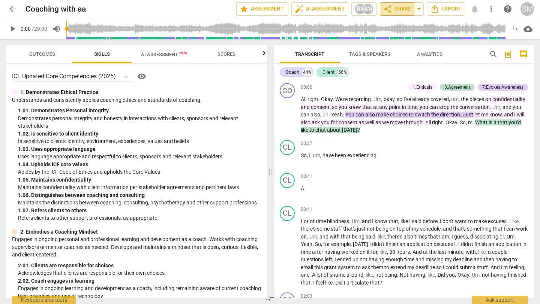
click at [387, 12] on span "share Share" at bounding box center [397, 8] width 28 height 9
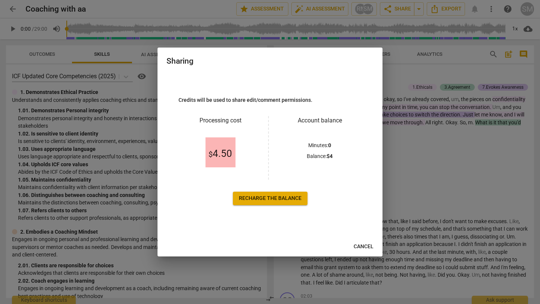
click at [287, 199] on span "Recharge the balance" at bounding box center [270, 198] width 63 height 7
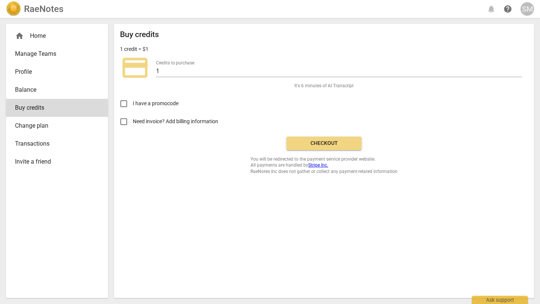
click at [330, 147] on span "Checkout" at bounding box center [323, 143] width 63 height 7
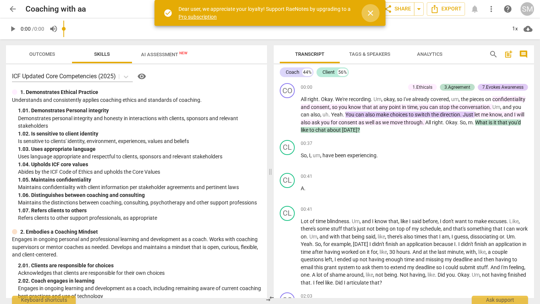
click at [371, 14] on span "close" at bounding box center [370, 13] width 9 height 9
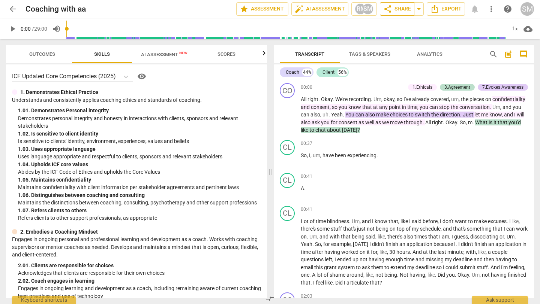
click at [385, 13] on span "share Share" at bounding box center [397, 8] width 28 height 9
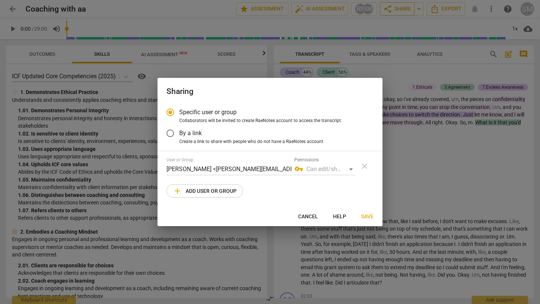
radio input "false"
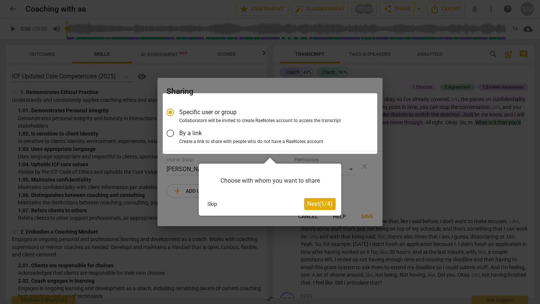
click at [280, 144] on div at bounding box center [270, 123] width 214 height 61
click at [172, 134] on div at bounding box center [270, 123] width 214 height 61
click at [171, 139] on div at bounding box center [270, 123] width 214 height 61
click at [315, 205] on span "Next ( 1 / 4 )" at bounding box center [319, 204] width 25 height 7
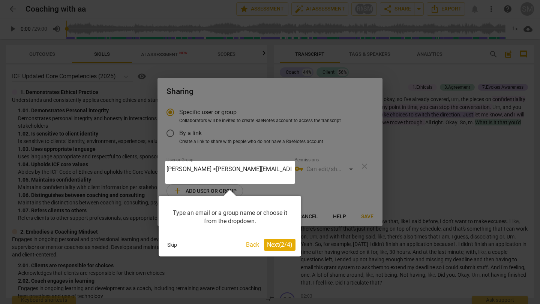
click at [274, 246] on span "Next ( 2 / 4 )" at bounding box center [279, 244] width 25 height 7
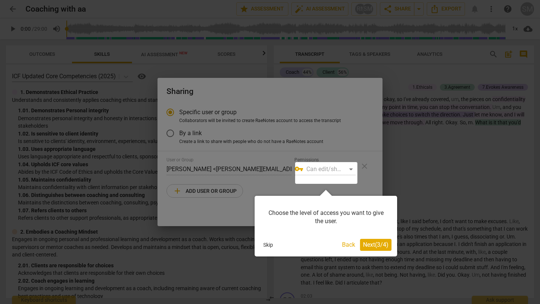
click at [375, 245] on span "Next ( 3 / 4 )" at bounding box center [375, 244] width 25 height 7
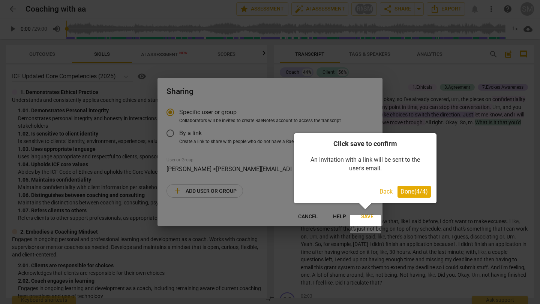
click at [415, 189] on span "Done ( 4 / 4 )" at bounding box center [413, 191] width 27 height 7
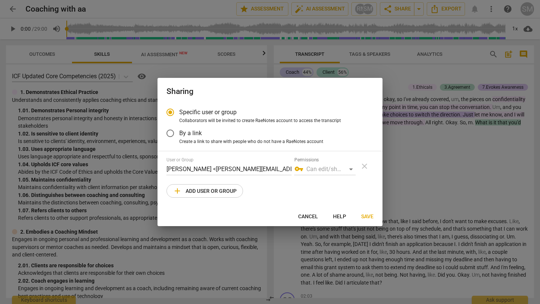
click at [172, 139] on input "By a link" at bounding box center [170, 133] width 18 height 18
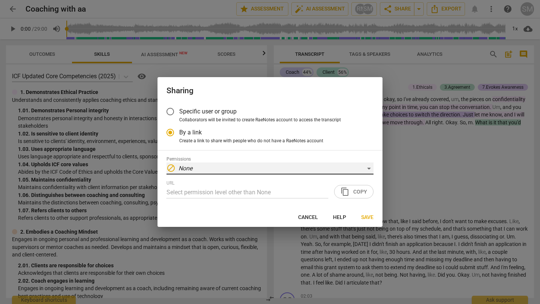
click at [212, 172] on div "block None" at bounding box center [269, 169] width 207 height 12
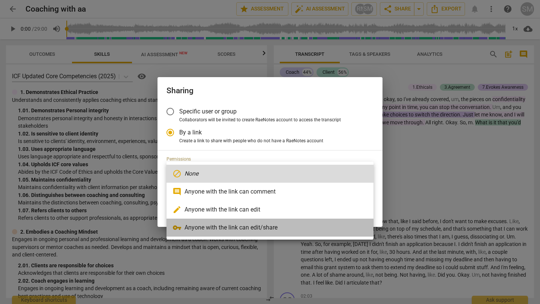
click at [231, 231] on li "vpn_key Anyone with the link can edit/share" at bounding box center [269, 228] width 207 height 18
radio input "false"
type input "https://app.raenotes.com/meeting/5bf57a3e1c3941b1a637dba1b78314fc?success=1"
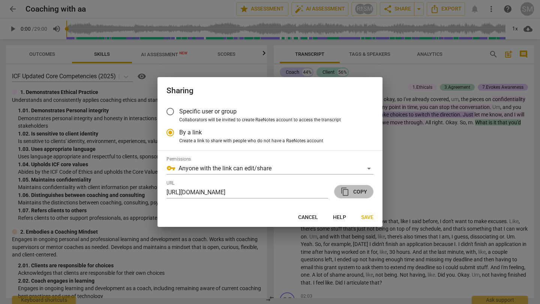
click at [368, 199] on button "content_copy Copy" at bounding box center [353, 191] width 39 height 13
click at [363, 196] on span "content_copy Copy" at bounding box center [353, 191] width 27 height 9
click at [364, 222] on span "Save" at bounding box center [367, 217] width 12 height 7
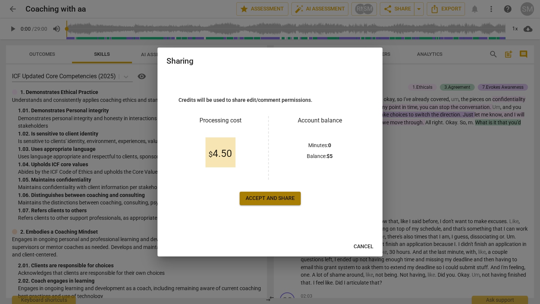
click at [288, 202] on span "Accept and share" at bounding box center [270, 198] width 49 height 7
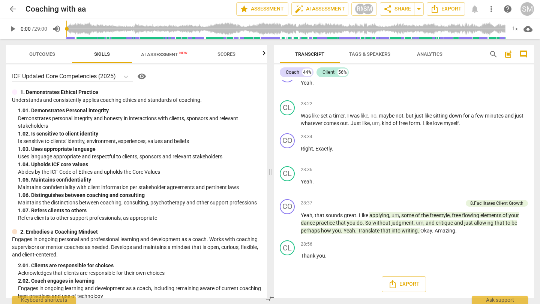
scroll to position [5753, 0]
click at [235, 56] on span "Scores" at bounding box center [226, 54] width 18 height 6
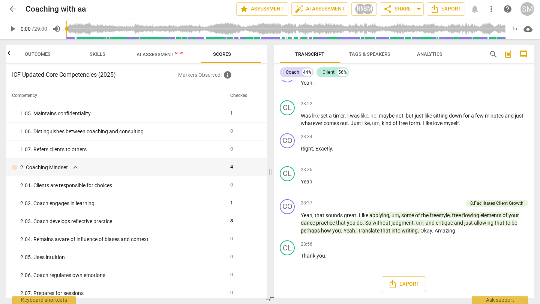
scroll to position [0, 0]
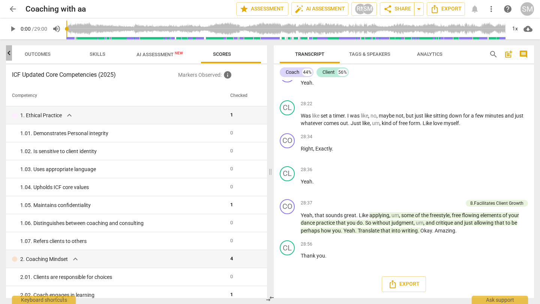
click at [11, 53] on icon "button" at bounding box center [8, 53] width 9 height 9
click at [31, 55] on span "Outcomes" at bounding box center [42, 54] width 26 height 6
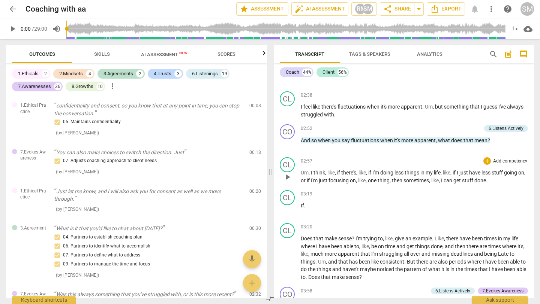
scroll to position [314, 0]
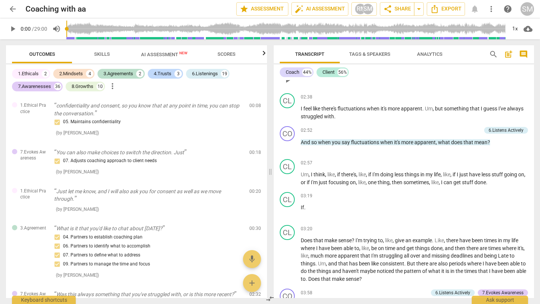
click at [334, 79] on span "always" at bounding box center [331, 76] width 18 height 6
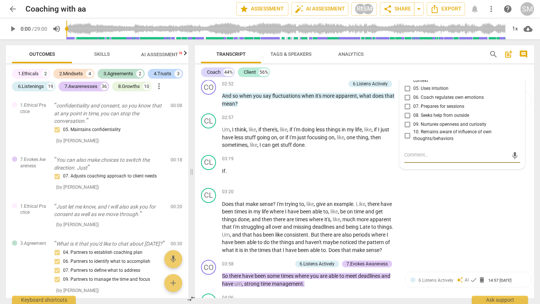
scroll to position [404, 0]
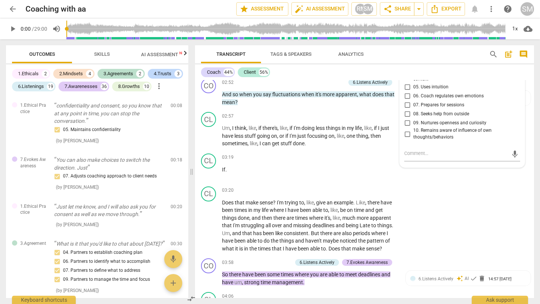
click at [405, 60] on input "02. Coach engages in learning" at bounding box center [407, 55] width 12 height 9
checkbox input "true"
click at [406, 69] on input "03. Coach develops reflective practice" at bounding box center [407, 64] width 12 height 9
checkbox input "true"
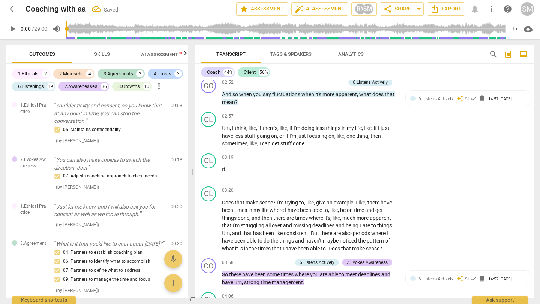
click at [380, 18] on div "7.Evokes Awareness" at bounding box center [366, 15] width 41 height 7
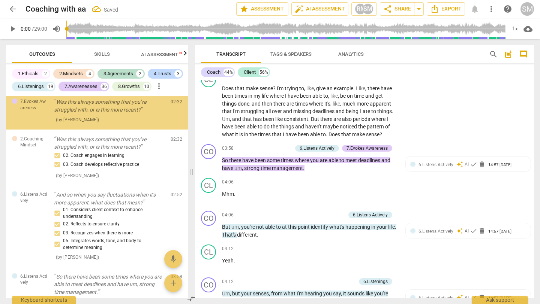
scroll to position [209, 0]
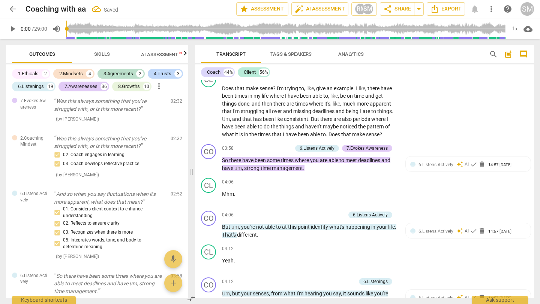
click at [426, 3] on span "08. Helps identify factors to influence patterns" at bounding box center [459, 0] width 93 height 7
click at [413, 4] on input "08. Helps identify factors to influence patterns" at bounding box center [407, -1] width 12 height 9
checkbox input "true"
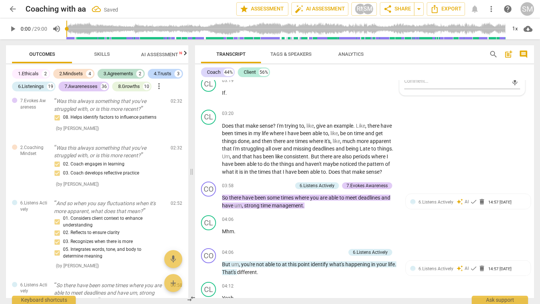
scroll to position [477, 0]
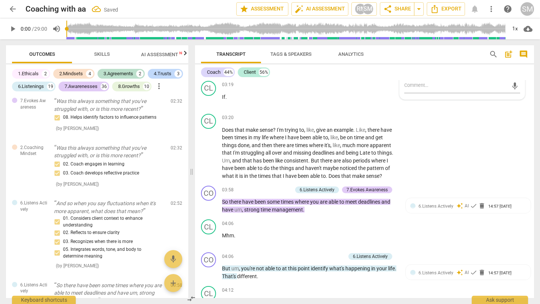
click at [420, 18] on span "05. Invites client to share more" at bounding box center [444, 14] width 62 height 7
click at [413, 19] on input "05. Invites client to share more" at bounding box center [407, 14] width 12 height 9
checkbox input "true"
click at [421, 10] on span "04. Asks questions to explore beyond current thinking" at bounding box center [465, 3] width 104 height 13
click at [413, 8] on input "04. Asks questions to explore beyond current thinking" at bounding box center [407, 3] width 12 height 9
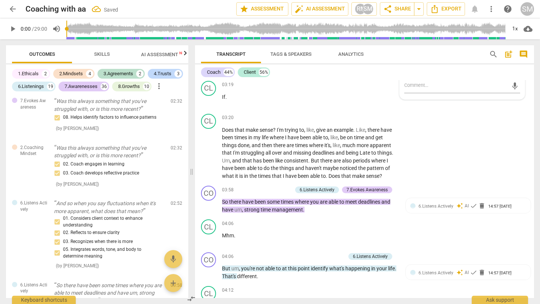
click at [421, 10] on span "04. Asks questions to explore beyond current thinking" at bounding box center [465, 3] width 104 height 13
click at [413, 8] on input "04. Asks questions to explore beyond current thinking" at bounding box center [407, 3] width 12 height 9
checkbox input "true"
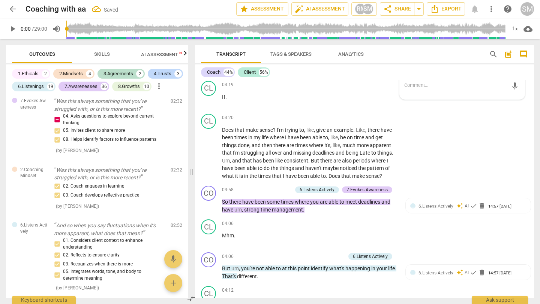
checkbox input "true"
click at [307, 66] on span "just" at bounding box center [302, 63] width 10 height 6
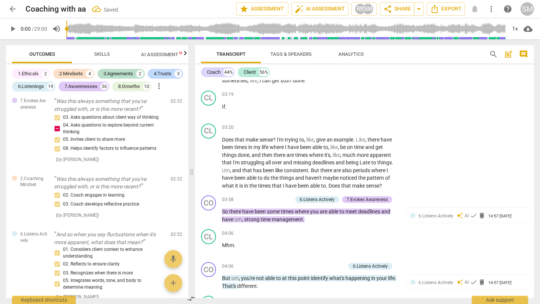
scroll to position [466, 0]
click at [357, 35] on span "apparent" at bounding box center [346, 32] width 21 height 6
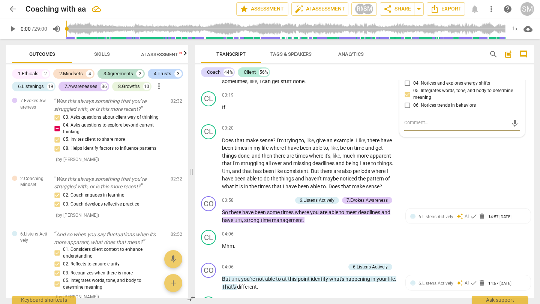
click at [360, 85] on p "Um , I think , like , if there's , like , if I'm doing less things in my life ,…" at bounding box center [309, 73] width 175 height 23
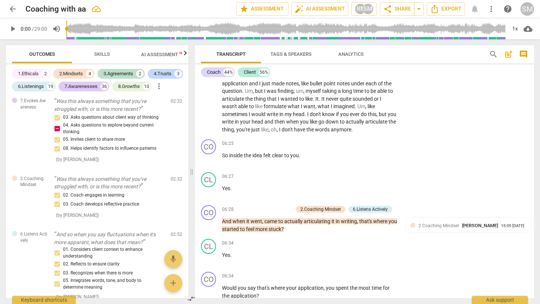
scroll to position [981, 0]
drag, startPoint x: 262, startPoint y: 158, endPoint x: 325, endPoint y: 171, distance: 64.7
click at [335, 162] on div "+" at bounding box center [336, 159] width 7 height 7
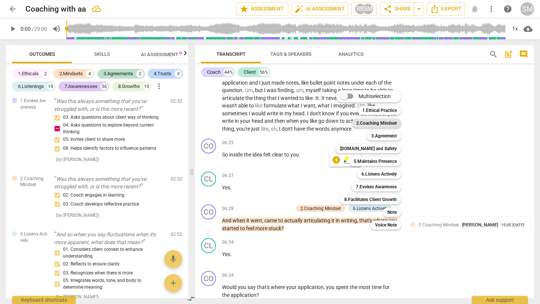
click at [379, 124] on b "2.Coaching Mindset" at bounding box center [376, 123] width 40 height 9
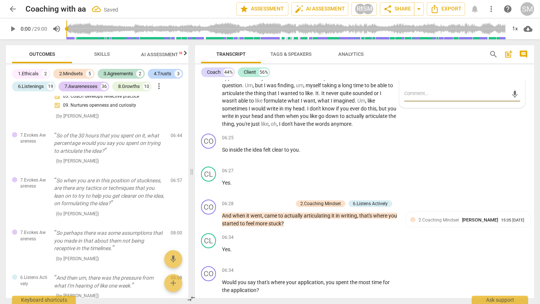
scroll to position [987, 0]
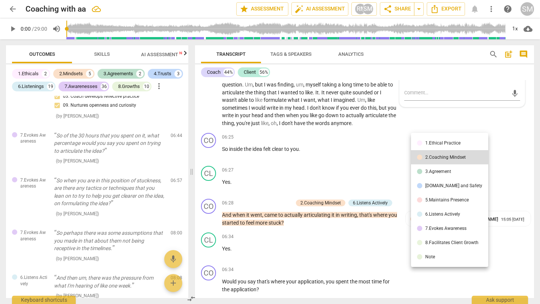
click at [449, 217] on div "6.Listens Actively" at bounding box center [442, 214] width 35 height 4
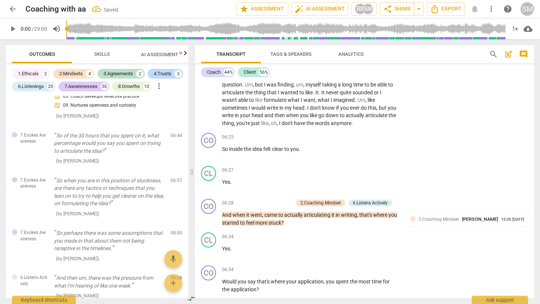
checkbox input "true"
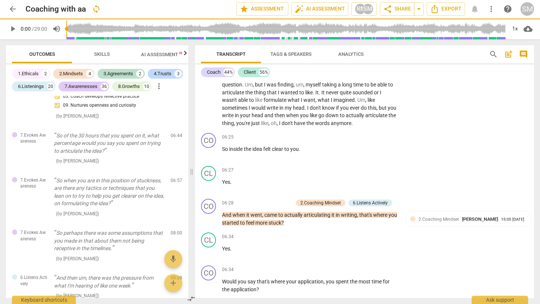
click at [316, 26] on span "about" at bounding box center [308, 23] width 15 height 6
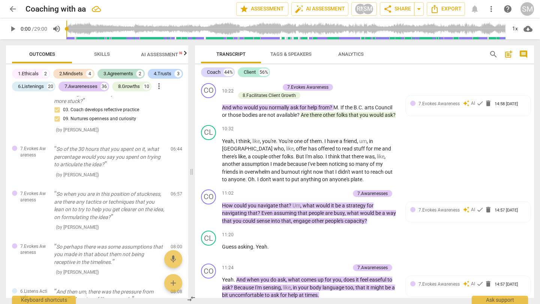
scroll to position [2001, 0]
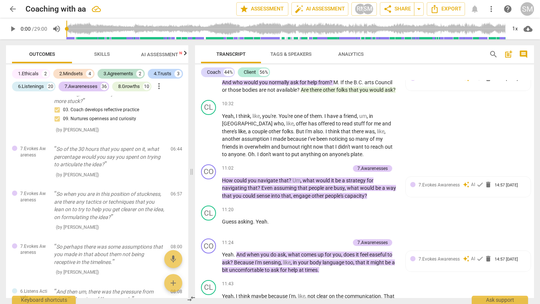
drag, startPoint x: 284, startPoint y: 193, endPoint x: 330, endPoint y: 193, distance: 46.1
click at [361, 186] on div "+" at bounding box center [360, 184] width 7 height 7
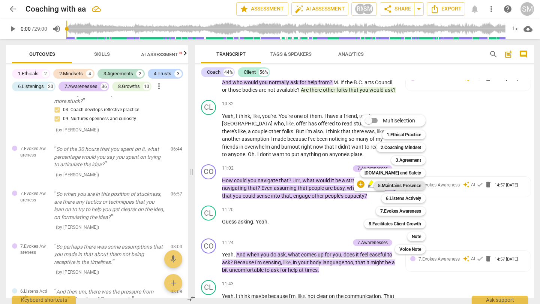
click at [409, 188] on b "5.Maintains Presence" at bounding box center [399, 185] width 43 height 9
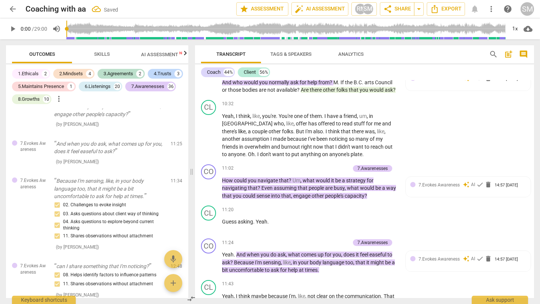
scroll to position [1503, 0]
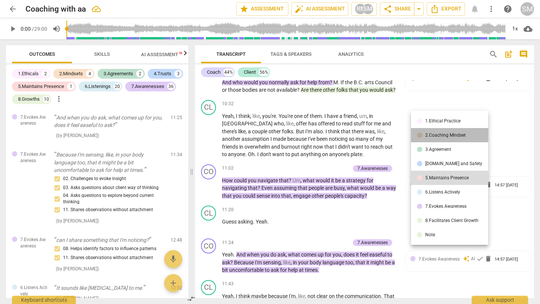
click at [447, 138] on div "2.Coaching Mindset" at bounding box center [445, 135] width 40 height 4
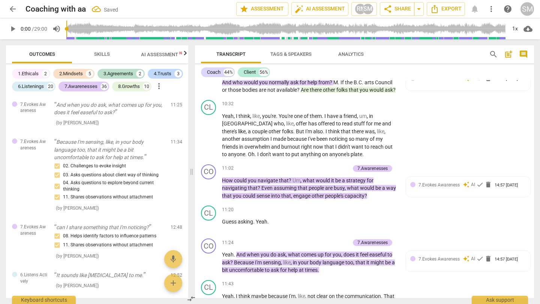
checkbox input "true"
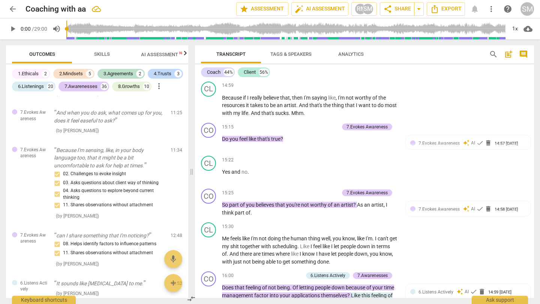
scroll to position [2616, 0]
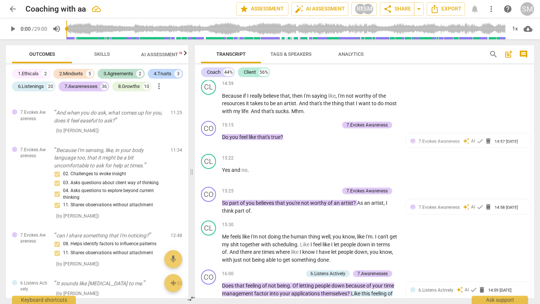
drag, startPoint x: 298, startPoint y: 130, endPoint x: 280, endPoint y: 108, distance: 28.5
click at [268, 118] on div "+" at bounding box center [267, 118] width 7 height 7
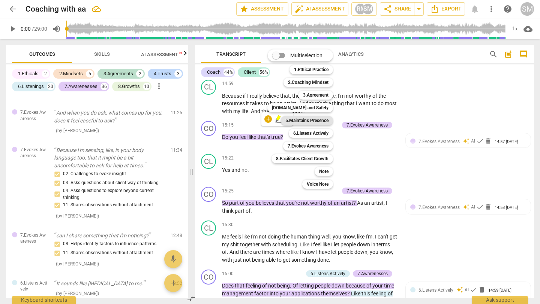
click at [326, 124] on b "5.Maintains Presence" at bounding box center [306, 120] width 43 height 9
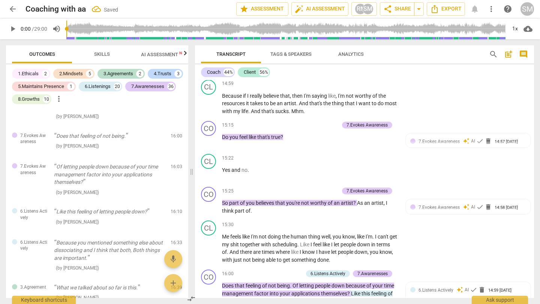
scroll to position [2116, 0]
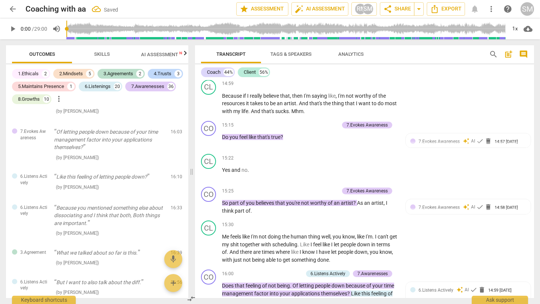
checkbox input "true"
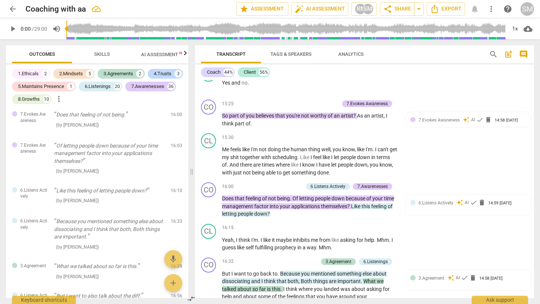
scroll to position [2704, 0]
drag, startPoint x: 222, startPoint y: 143, endPoint x: 388, endPoint y: 145, distance: 165.4
click at [395, 137] on div "+" at bounding box center [393, 135] width 7 height 7
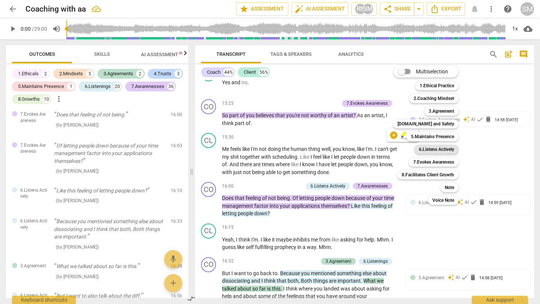
click at [437, 148] on b "6.Listens Actively" at bounding box center [436, 149] width 35 height 9
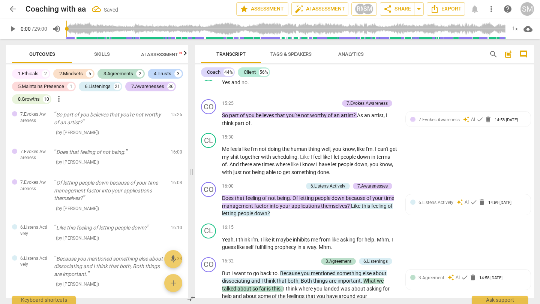
scroll to position [2185, 0]
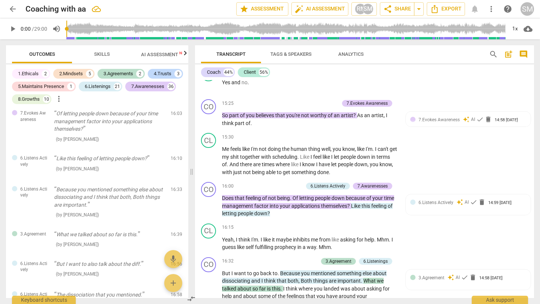
checkbox input "true"
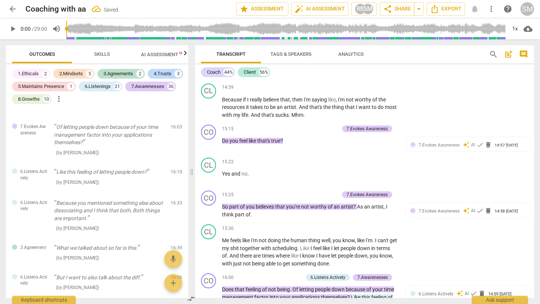
scroll to position [2608, 0]
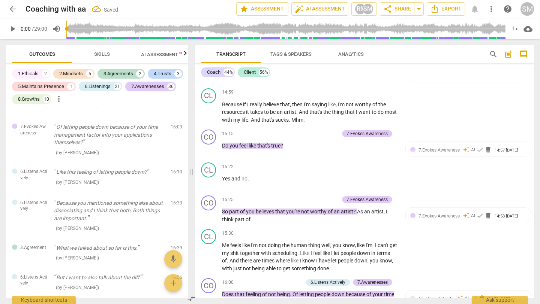
drag, startPoint x: 289, startPoint y: 137, endPoint x: 280, endPoint y: 116, distance: 23.3
click at [269, 128] on div "+" at bounding box center [267, 127] width 7 height 7
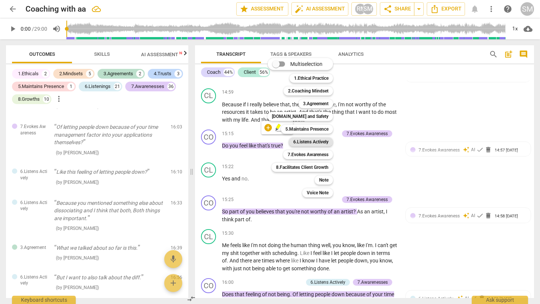
click at [313, 143] on b "6.Listens Actively" at bounding box center [310, 142] width 35 height 9
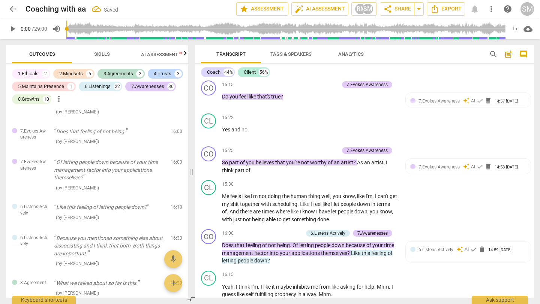
scroll to position [2665, 0]
checkbox input "true"
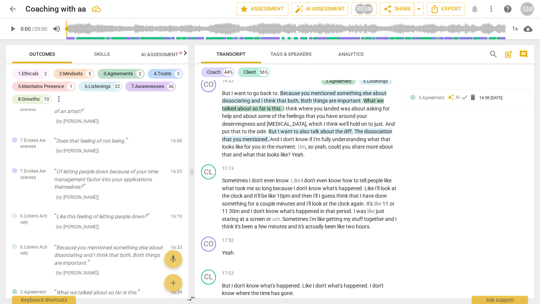
scroll to position [2895, 0]
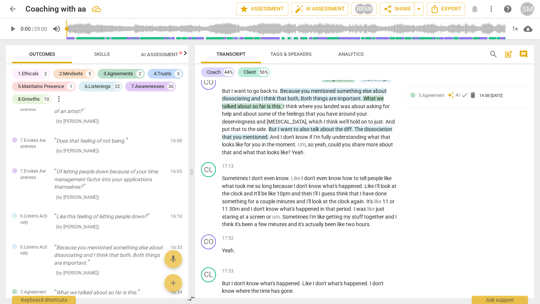
drag, startPoint x: 222, startPoint y: 136, endPoint x: 391, endPoint y: 144, distance: 168.9
click at [384, 135] on div "+" at bounding box center [384, 136] width 7 height 7
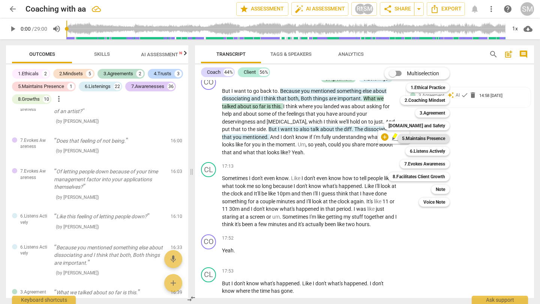
click at [427, 137] on b "5.Maintains Presence" at bounding box center [423, 138] width 43 height 9
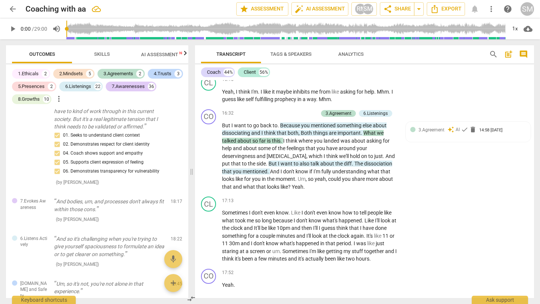
scroll to position [2863, 0]
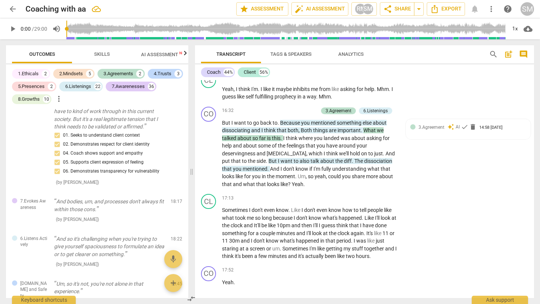
checkbox input "true"
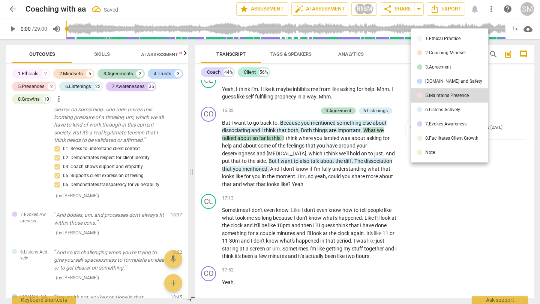
click at [380, 177] on div at bounding box center [270, 152] width 540 height 304
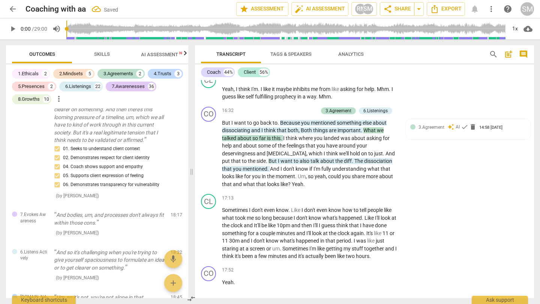
drag, startPoint x: 382, startPoint y: 180, endPoint x: 220, endPoint y: 170, distance: 161.9
drag, startPoint x: 222, startPoint y: 187, endPoint x: 264, endPoint y: 217, distance: 50.8
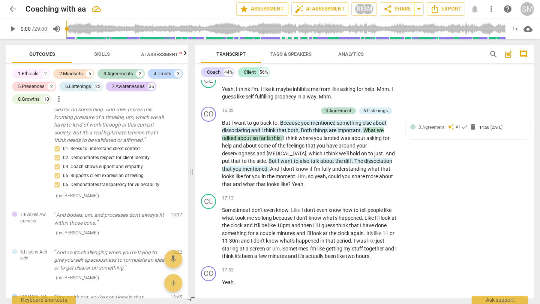
click at [271, 207] on div "+" at bounding box center [270, 207] width 7 height 7
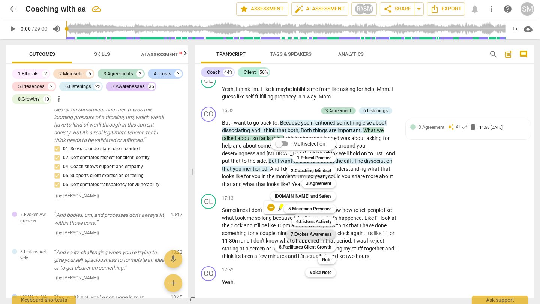
click at [324, 234] on b "7.Evokes Awareness" at bounding box center [311, 234] width 41 height 9
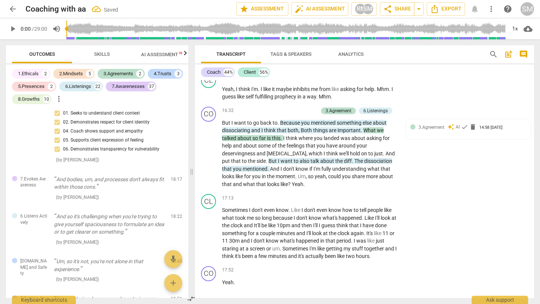
scroll to position [2671, 0]
checkbox input "true"
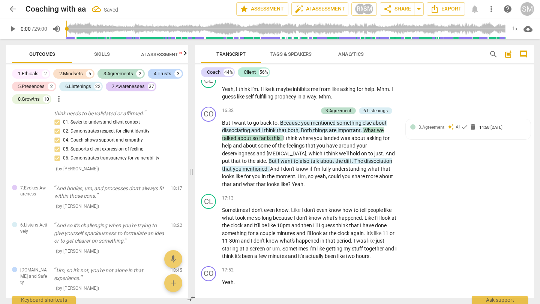
checkbox input "true"
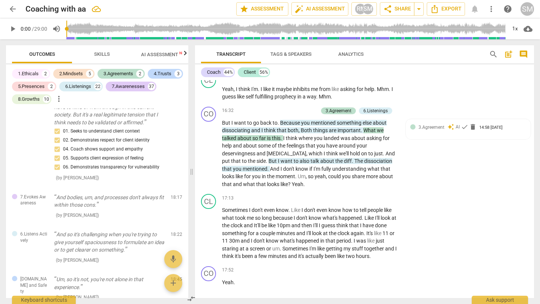
click at [477, 78] on div "Coach 44% Client 56%" at bounding box center [364, 72] width 327 height 13
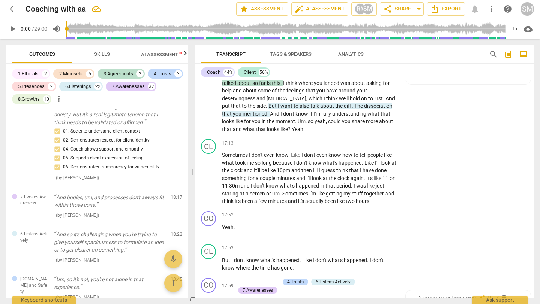
scroll to position [2920, 0]
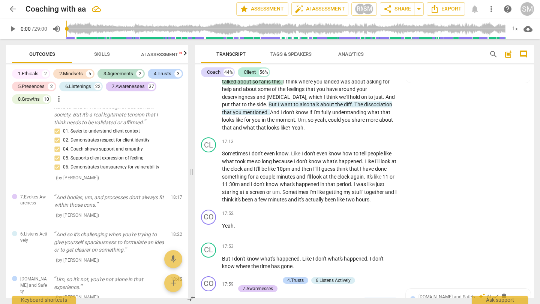
drag, startPoint x: 369, startPoint y: 178, endPoint x: 252, endPoint y: 192, distance: 117.8
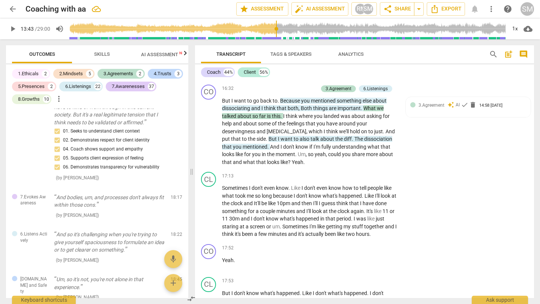
scroll to position [2879, 0]
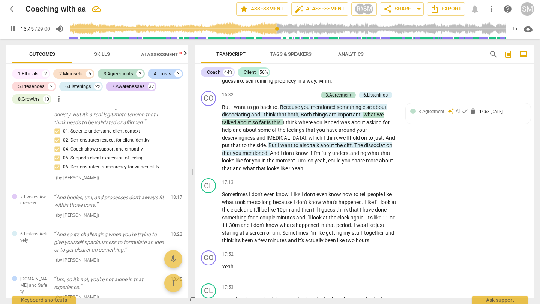
type input "826"
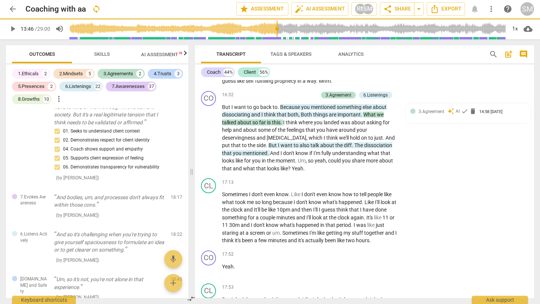
drag, startPoint x: 352, startPoint y: 220, endPoint x: 366, endPoint y: 220, distance: 13.9
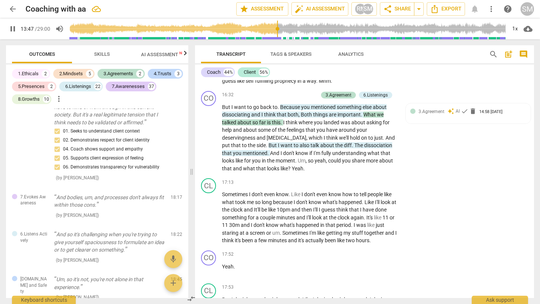
drag, startPoint x: 351, startPoint y: 220, endPoint x: 369, endPoint y: 220, distance: 18.8
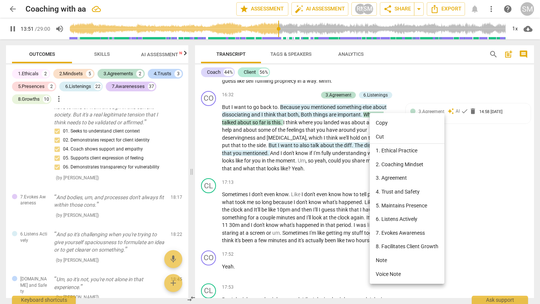
click at [365, 220] on div at bounding box center [270, 152] width 540 height 304
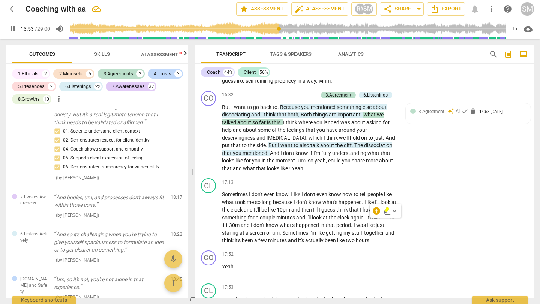
type input "834"
drag, startPoint x: 370, startPoint y: 217, endPoint x: 351, endPoint y: 215, distance: 19.3
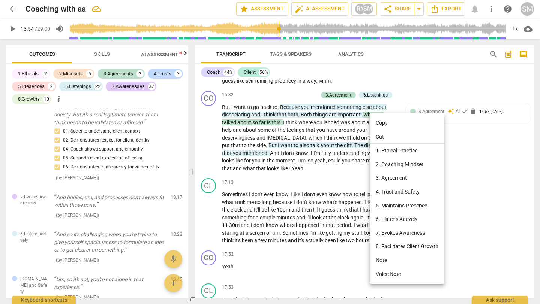
click at [324, 216] on div at bounding box center [270, 152] width 540 height 304
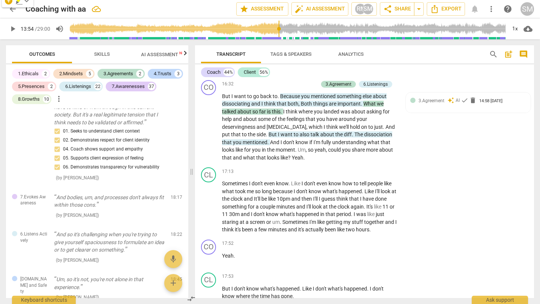
scroll to position [2884, 0]
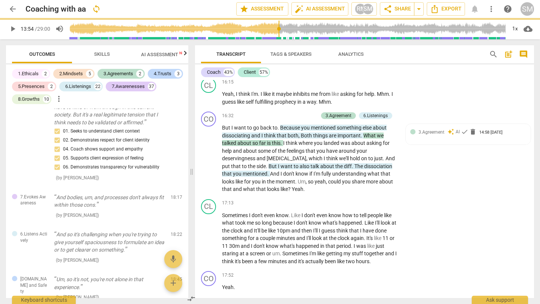
scroll to position [2902, 0]
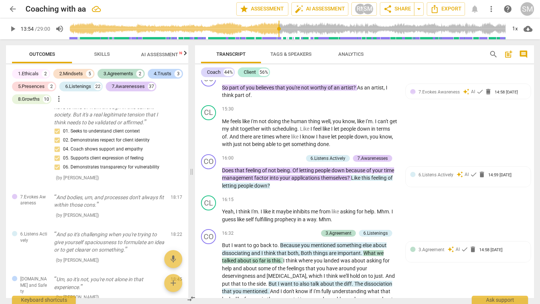
scroll to position [2863, 0]
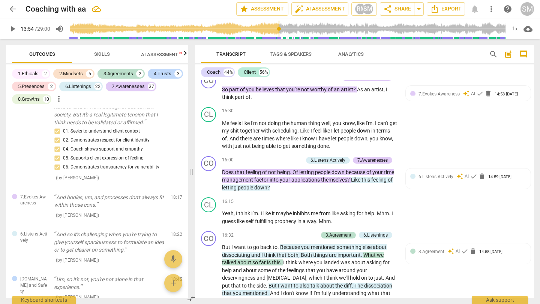
drag, startPoint x: 291, startPoint y: 234, endPoint x: 350, endPoint y: 235, distance: 58.9
click at [359, 228] on div "+" at bounding box center [360, 226] width 7 height 7
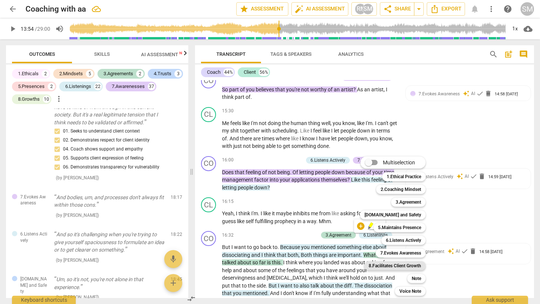
click at [405, 265] on b "8.Facilitates Client Growth" at bounding box center [395, 266] width 52 height 9
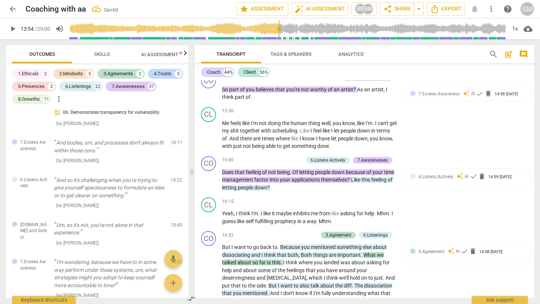
scroll to position [2759, 0]
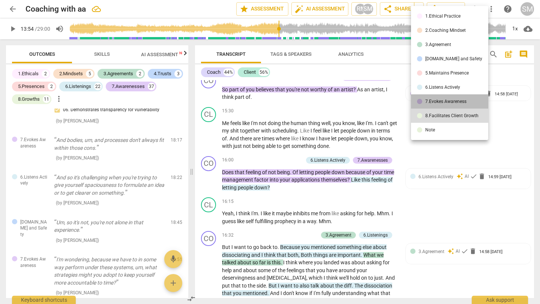
click at [444, 104] on div "7.Evokes Awareness" at bounding box center [445, 101] width 41 height 4
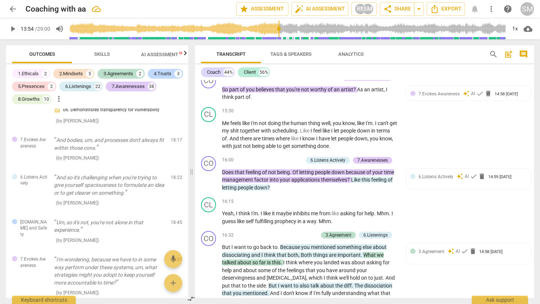
checkbox input "true"
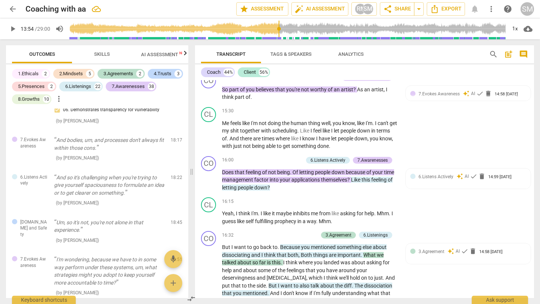
checkbox input "true"
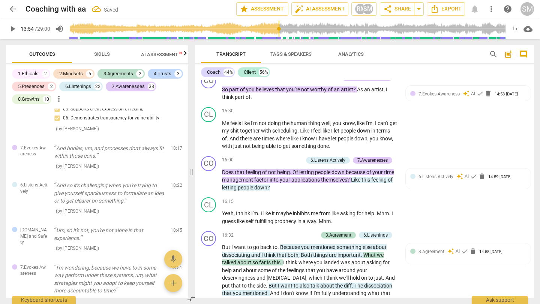
checkbox input "true"
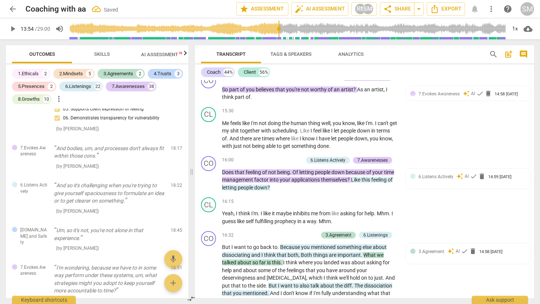
checkbox input "true"
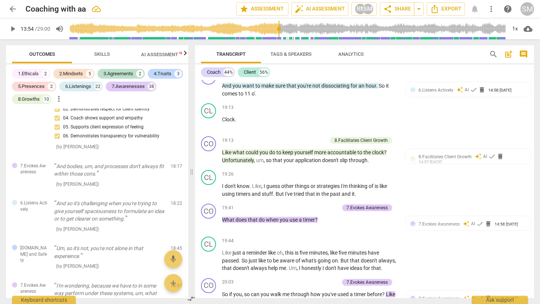
scroll to position [3402, 0]
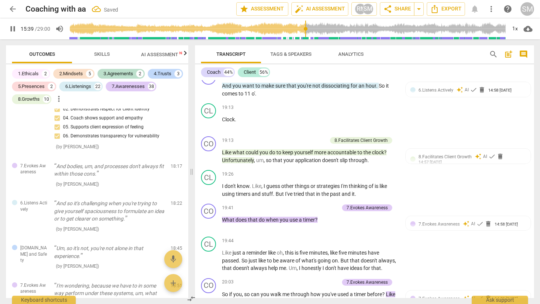
type input "939"
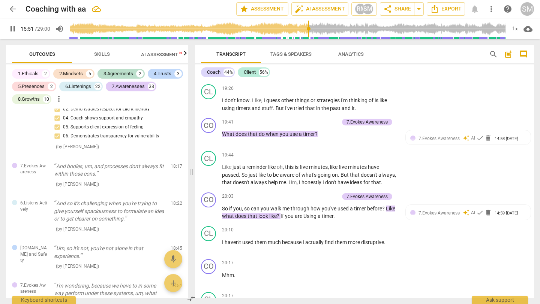
scroll to position [3500, 0]
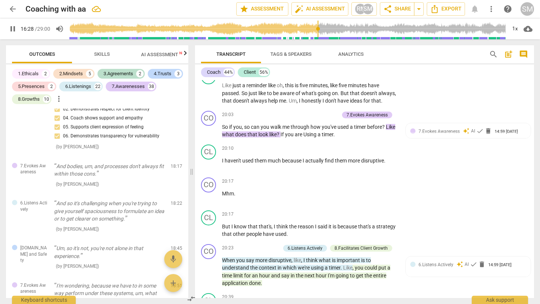
scroll to position [3573, 0]
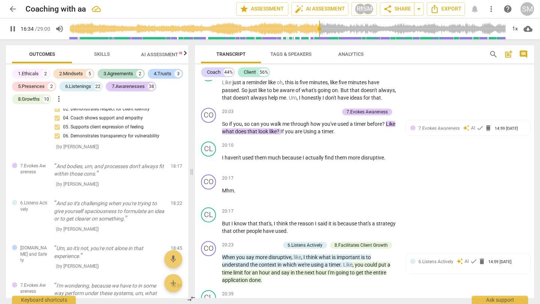
type input "995"
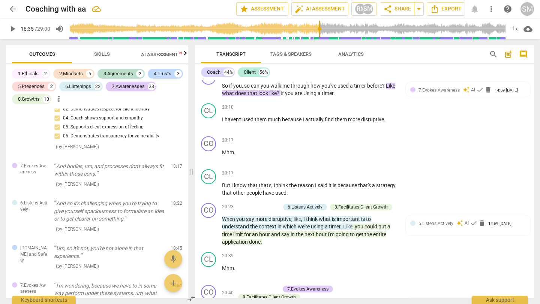
scroll to position [3613, 0]
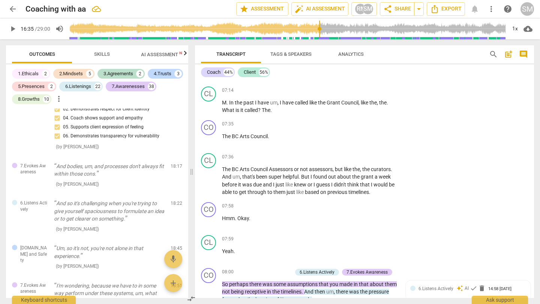
scroll to position [1409, 0]
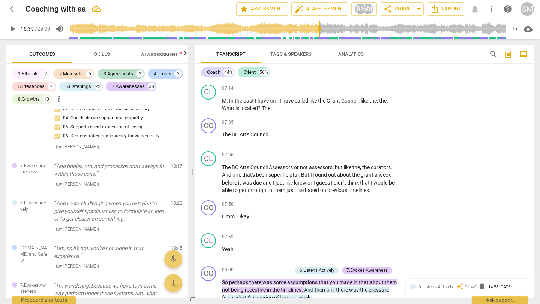
drag, startPoint x: 232, startPoint y: 135, endPoint x: 313, endPoint y: 147, distance: 82.6
click at [317, 135] on div "+" at bounding box center [315, 136] width 7 height 7
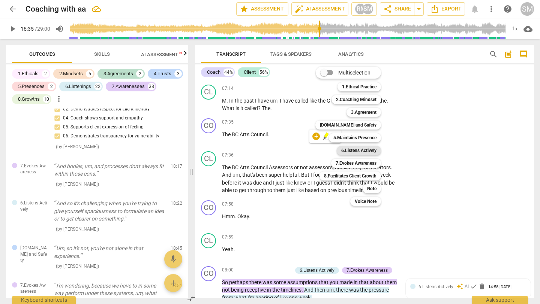
click at [369, 150] on b "6.Listens Actively" at bounding box center [358, 150] width 35 height 9
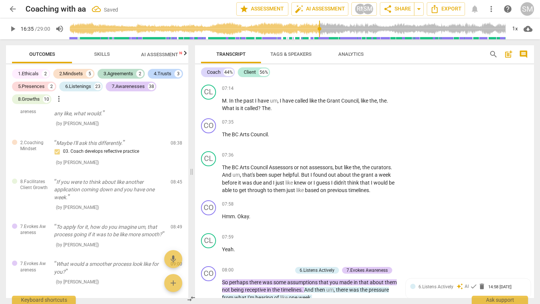
scroll to position [1167, 0]
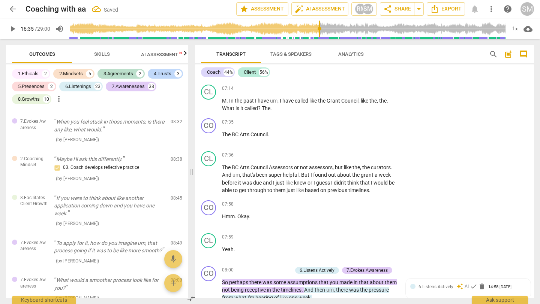
checkbox input "true"
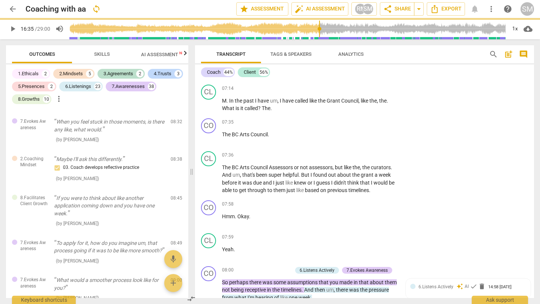
checkbox input "true"
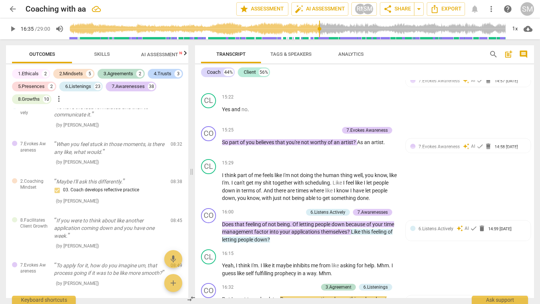
scroll to position [2812, 0]
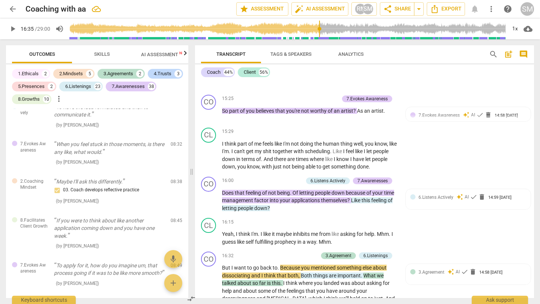
scroll to position [2832, 0]
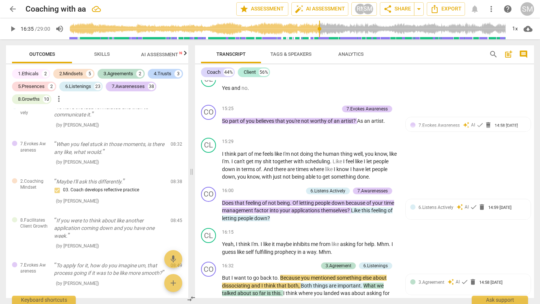
checkbox input "true"
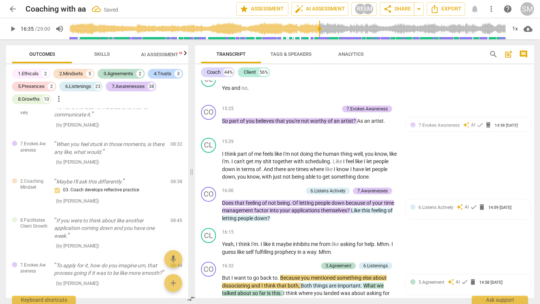
checkbox input "true"
